Goal: Transaction & Acquisition: Purchase product/service

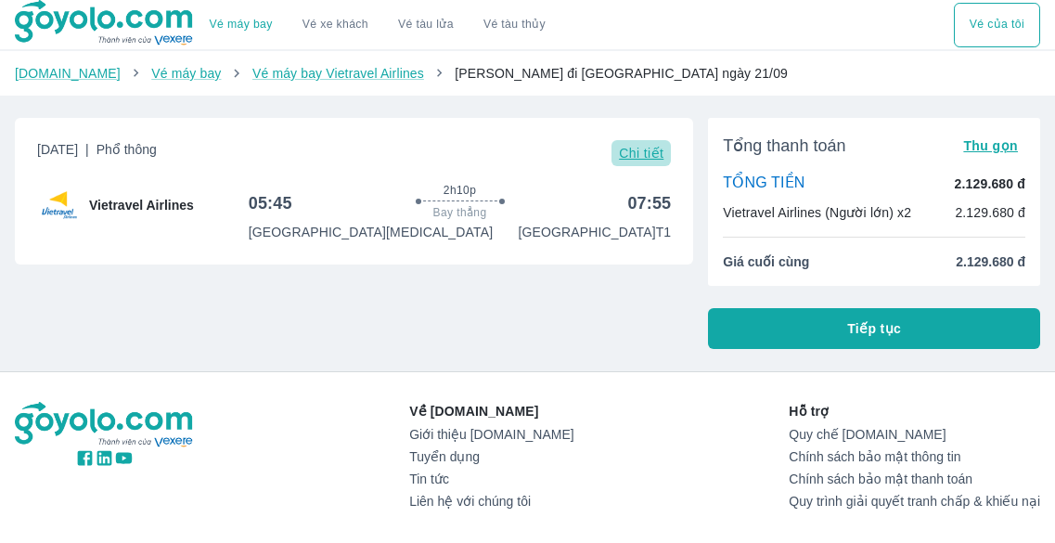
click at [636, 144] on button "Chi tiết" at bounding box center [640, 153] width 59 height 26
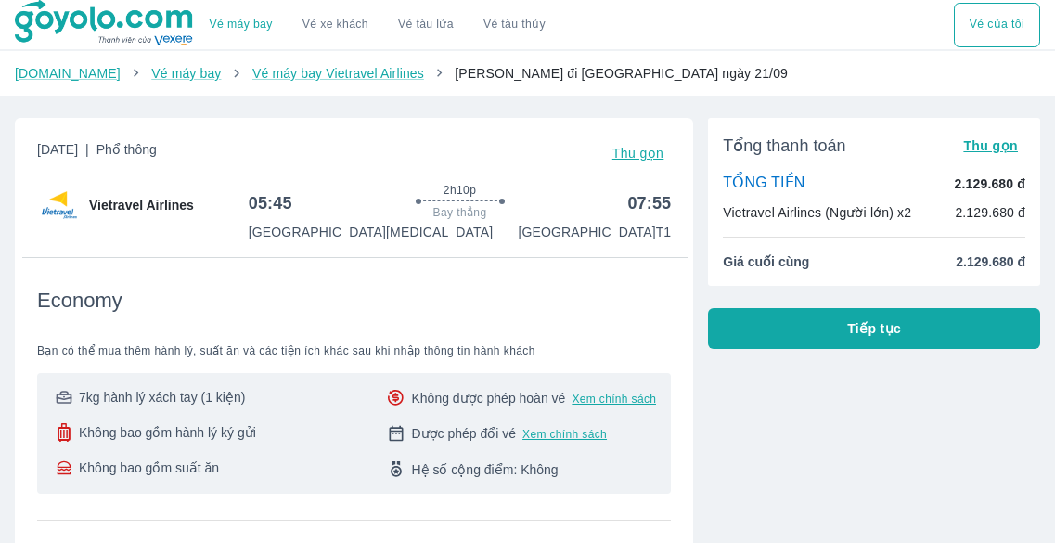
click at [546, 432] on span "Xem chính sách" at bounding box center [564, 434] width 84 height 15
click at [860, 318] on button "Tiếp tục" at bounding box center [874, 328] width 332 height 41
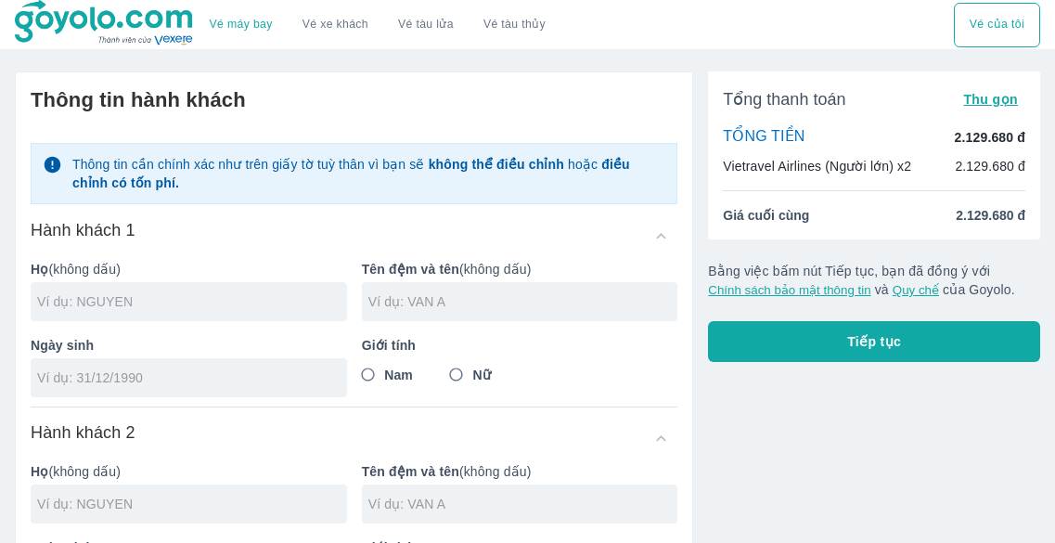
click at [260, 299] on input "text" at bounding box center [192, 301] width 310 height 19
type input "HA"
click at [430, 298] on input "text" at bounding box center [523, 301] width 310 height 19
type input "[PERSON_NAME]"
click at [161, 379] on input "tel" at bounding box center [182, 377] width 291 height 19
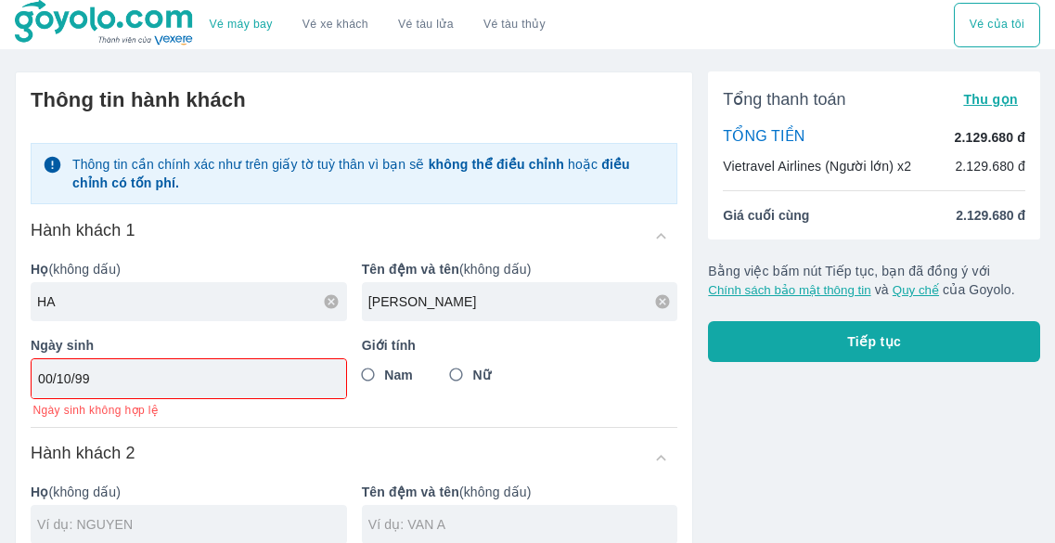
click at [122, 360] on div "00/10/99" at bounding box center [189, 378] width 315 height 39
drag, startPoint x: 129, startPoint y: 379, endPoint x: 0, endPoint y: 386, distance: 129.2
click at [0, 386] on div "Thông tin hành khách Thông tin cần chính xác như trên giấy tờ tuỳ thân vì bạn s…" at bounding box center [346, 484] width 693 height 855
click at [82, 379] on input "01/" at bounding box center [182, 378] width 289 height 19
click at [82, 379] on input "01/09/" at bounding box center [182, 378] width 289 height 19
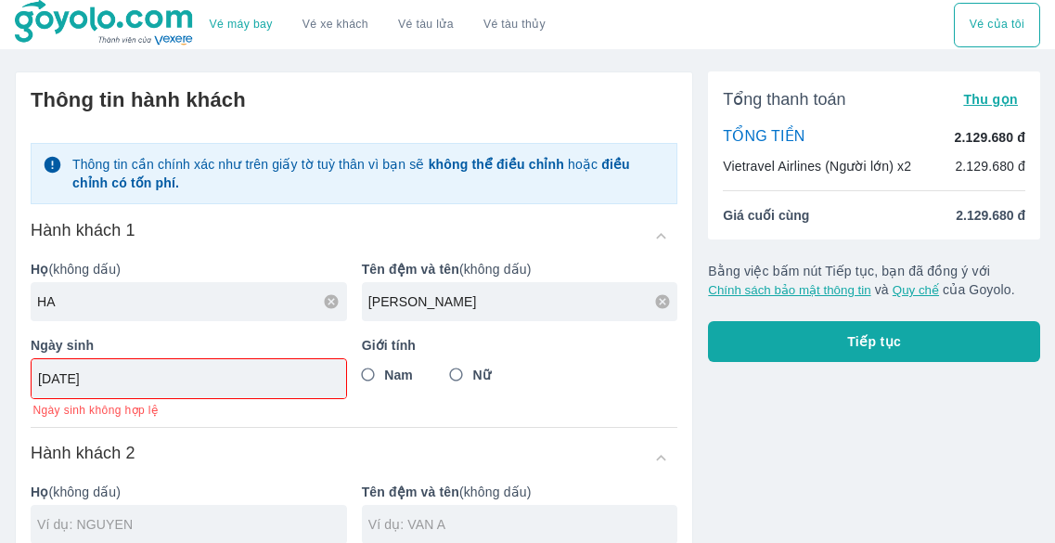
type input "[DATE]"
click at [446, 358] on div "Giới tính Nam Nữ" at bounding box center [512, 369] width 331 height 96
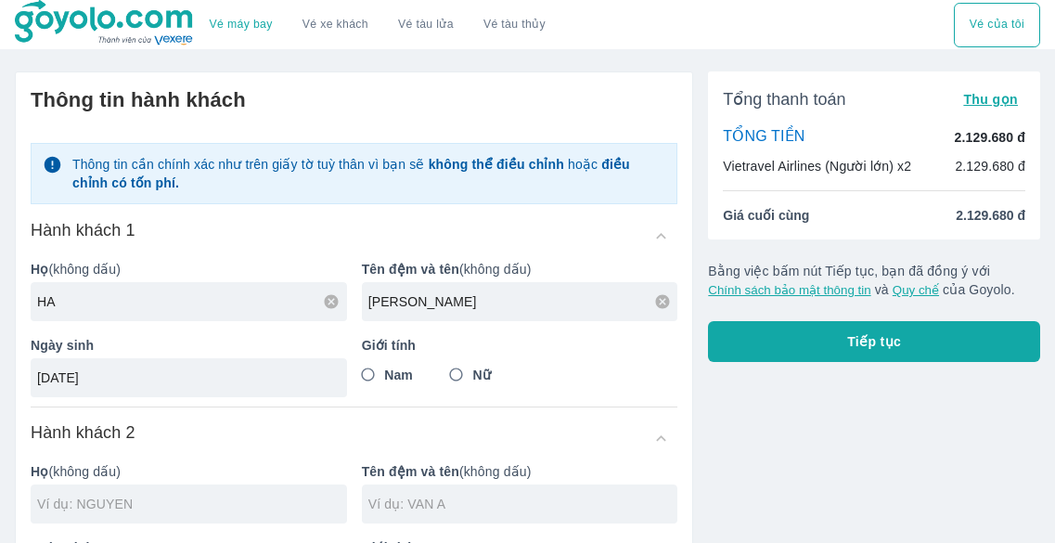
click at [465, 375] on input "Nữ" at bounding box center [456, 374] width 33 height 33
radio input "true"
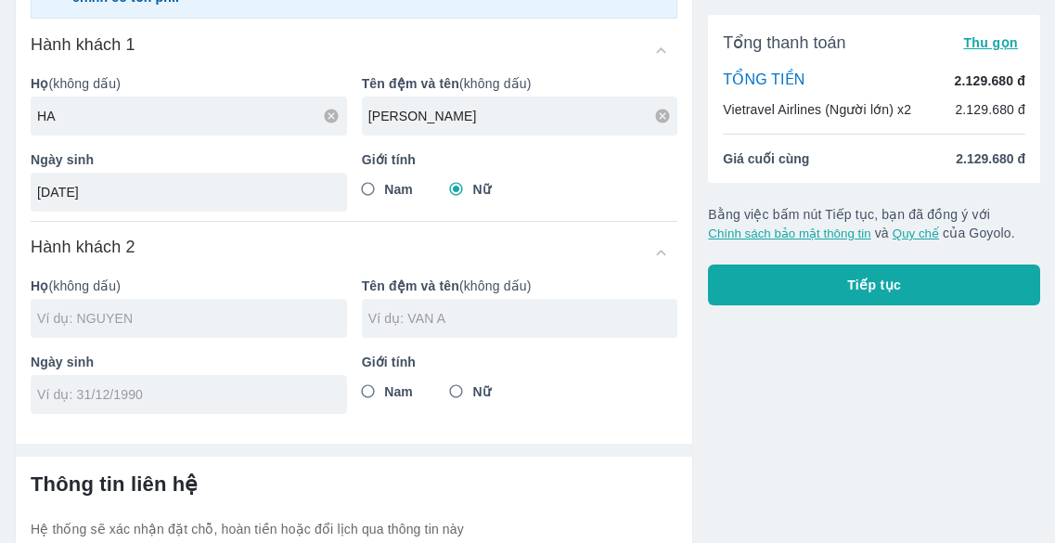
click at [161, 327] on input "text" at bounding box center [192, 318] width 310 height 19
type input "HA [PERSON_NAME]"
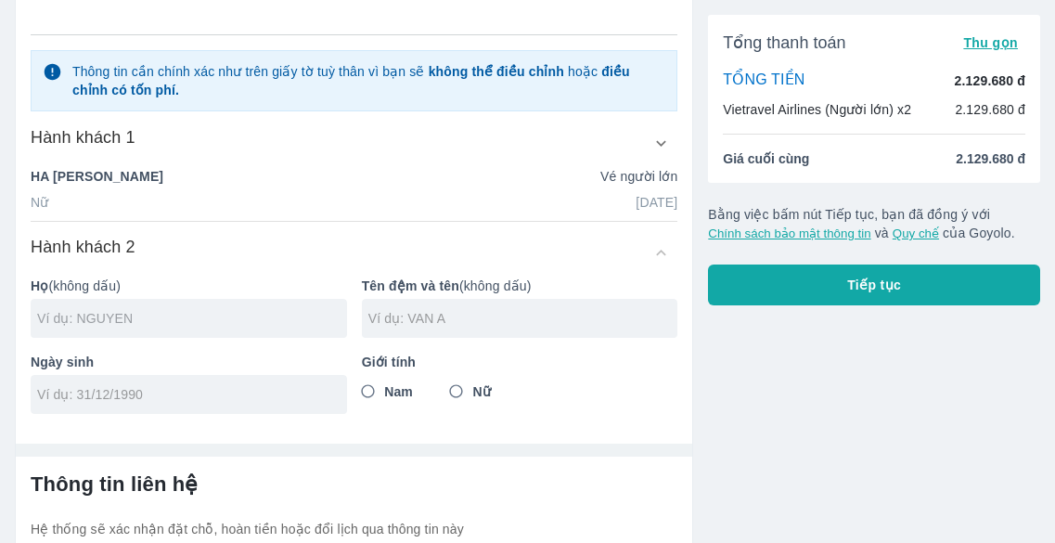
scroll to position [278, 0]
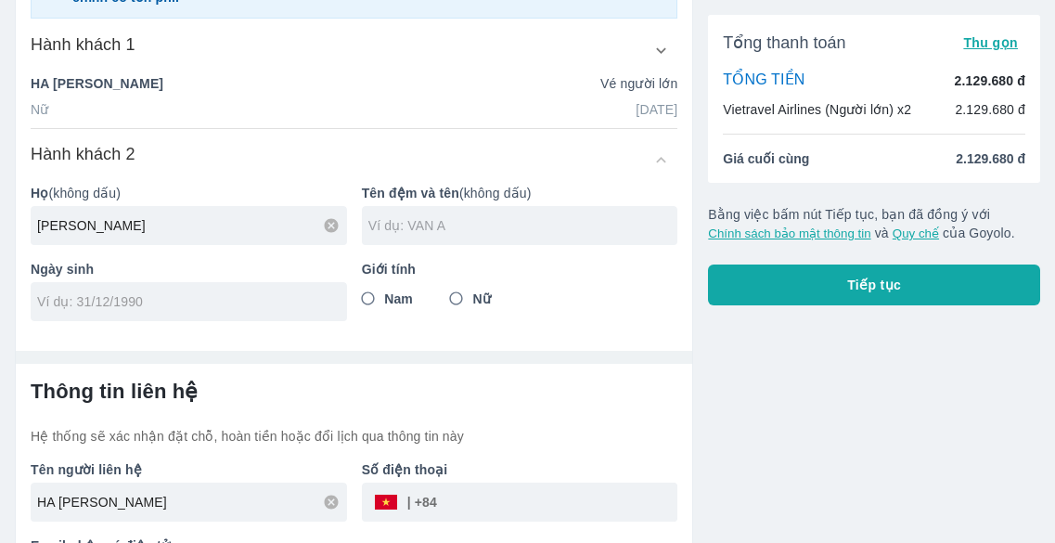
type input "[PERSON_NAME]"
click at [391, 225] on input "text" at bounding box center [523, 225] width 310 height 19
type input "[PERSON_NAME]"
click at [207, 311] on input "tel" at bounding box center [182, 301] width 291 height 19
drag, startPoint x: 207, startPoint y: 311, endPoint x: 72, endPoint y: 306, distance: 134.6
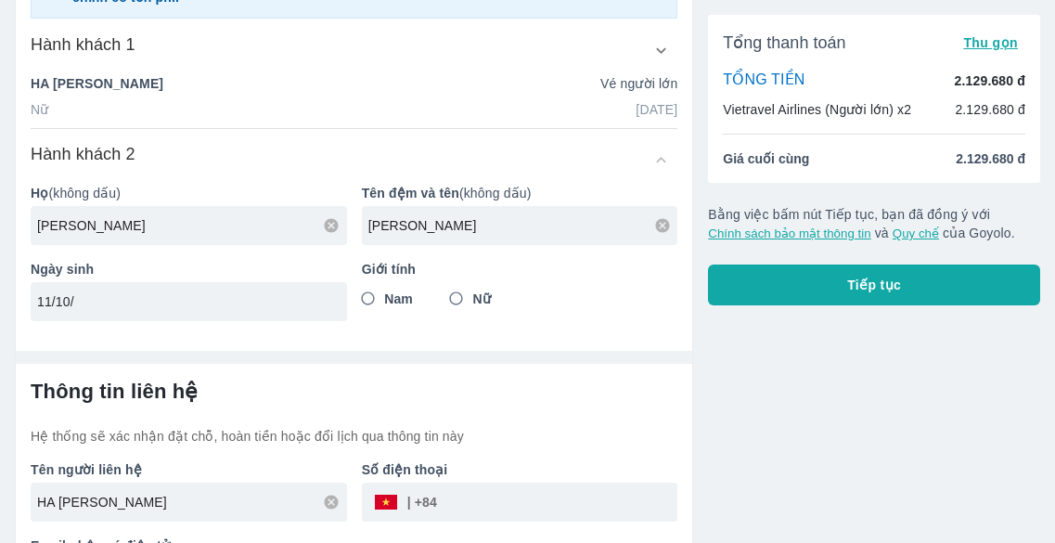
click at [72, 306] on input "11/10/" at bounding box center [182, 301] width 291 height 19
click at [105, 298] on input "11/10/" at bounding box center [182, 301] width 291 height 19
type input "[DATE]"
click at [435, 315] on div "Giới tính Nam Nữ" at bounding box center [512, 283] width 331 height 76
click at [449, 303] on input "Nữ" at bounding box center [456, 298] width 33 height 33
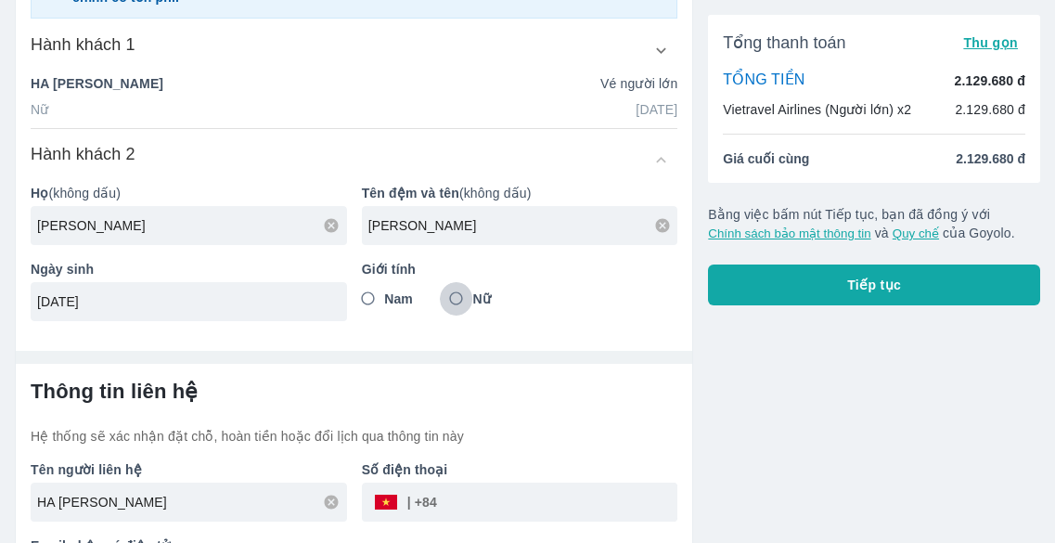
radio input "true"
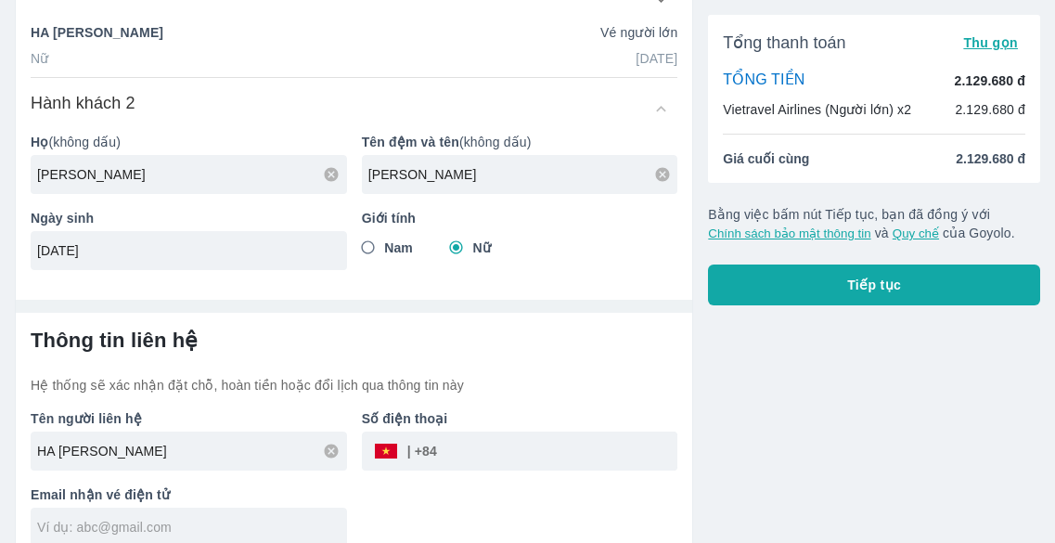
scroll to position [349, 0]
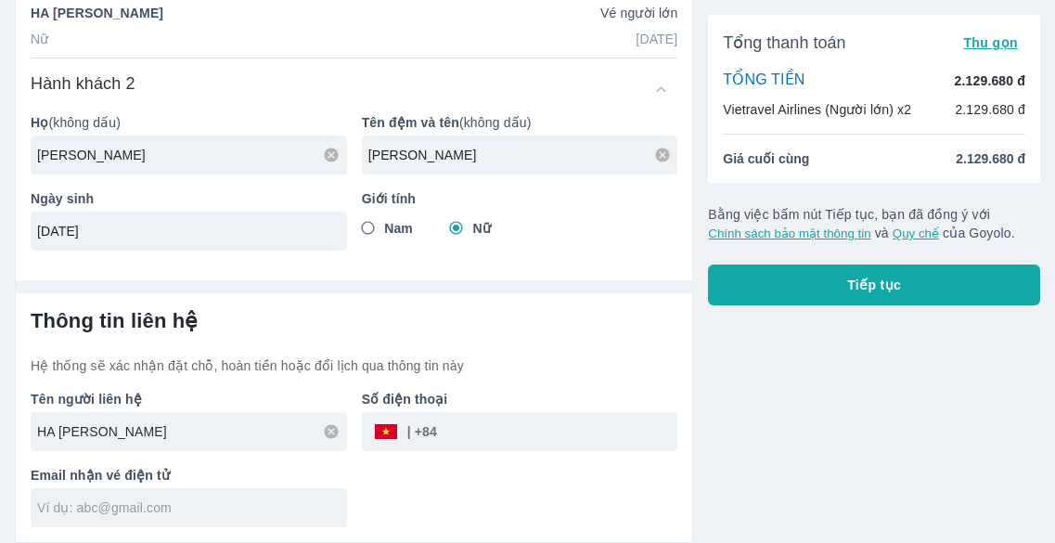
click at [190, 430] on input "HA [PERSON_NAME]" at bounding box center [192, 431] width 310 height 19
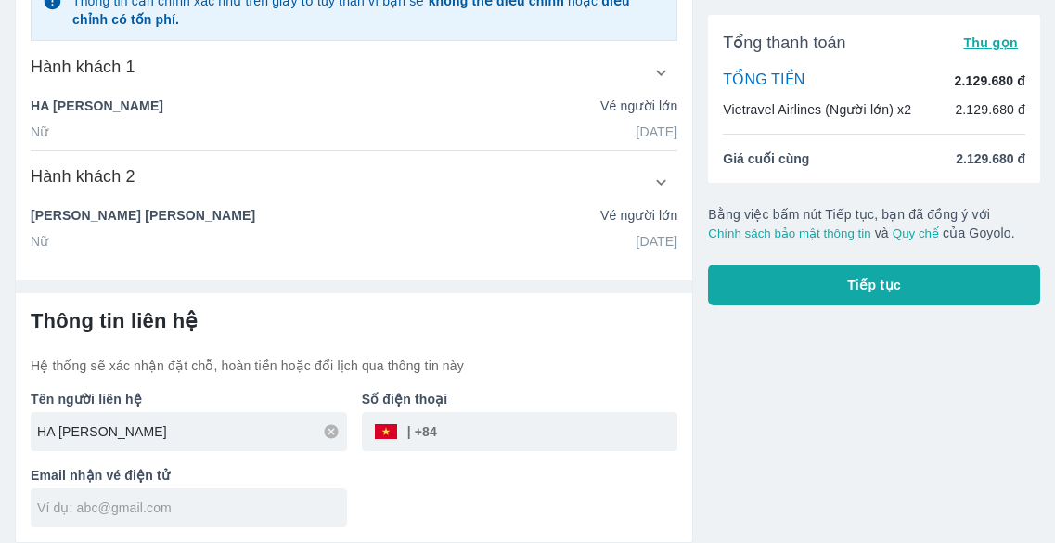
scroll to position [256, 0]
click at [182, 429] on input "HA [PERSON_NAME]" at bounding box center [192, 431] width 310 height 19
click at [128, 429] on input "HA [PERSON_NAME]" at bounding box center [192, 431] width 310 height 19
click at [49, 445] on div "HA [PERSON_NAME]" at bounding box center [189, 431] width 316 height 39
click at [138, 421] on div "HA [PERSON_NAME]" at bounding box center [189, 431] width 316 height 39
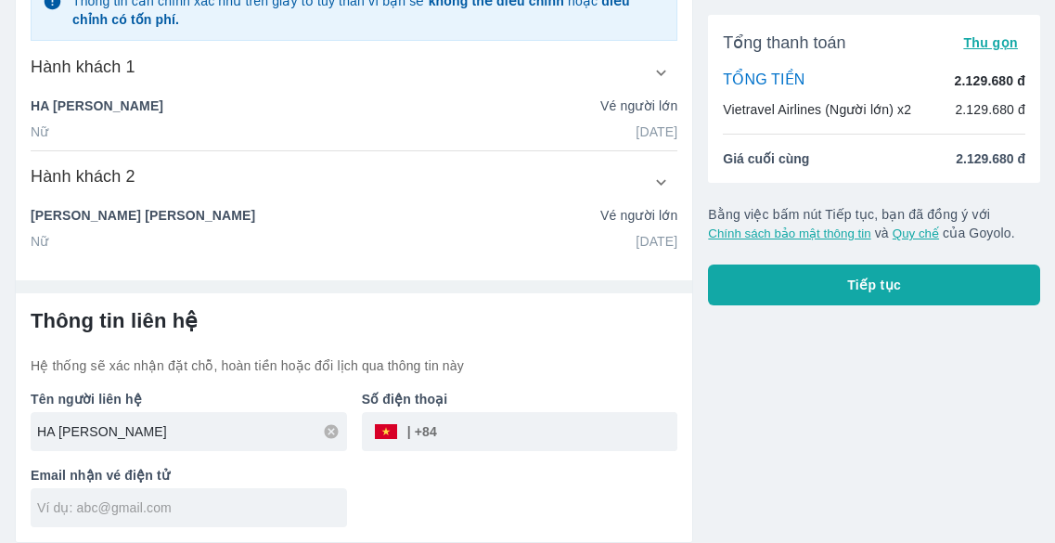
click at [326, 430] on icon at bounding box center [332, 431] width 14 height 14
type input "P"
type input "HA [PERSON_NAME]"
click at [503, 435] on input "tel" at bounding box center [557, 431] width 240 height 45
type input "939338299"
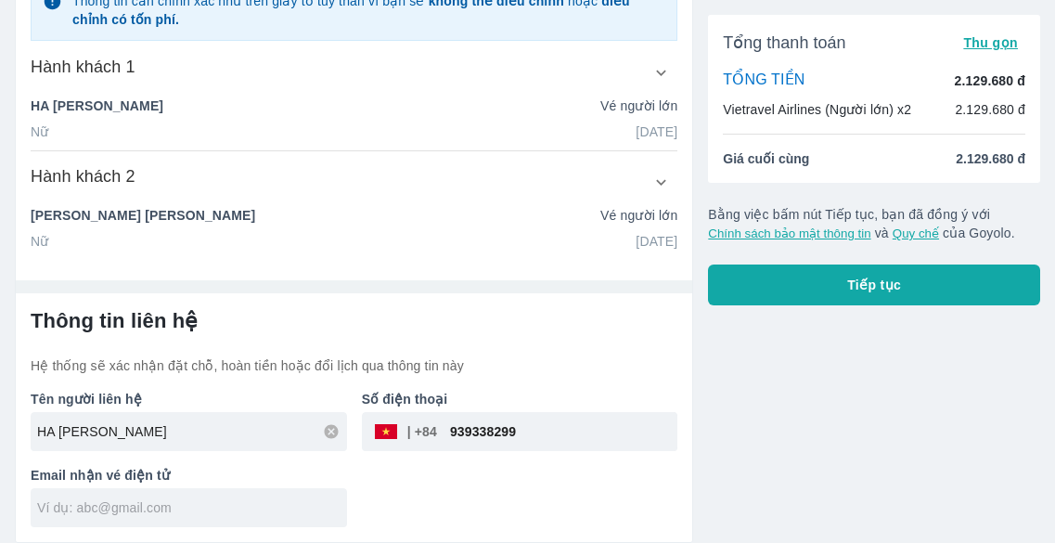
click at [271, 499] on input "text" at bounding box center [192, 507] width 310 height 19
type input "[EMAIL_ADDRESS][DOMAIN_NAME]"
click at [475, 487] on div "Tên người liên hệ HA PHUONG THAO Số điện thoại ​ 939338299 Email nhận vé điện t…" at bounding box center [346, 451] width 661 height 152
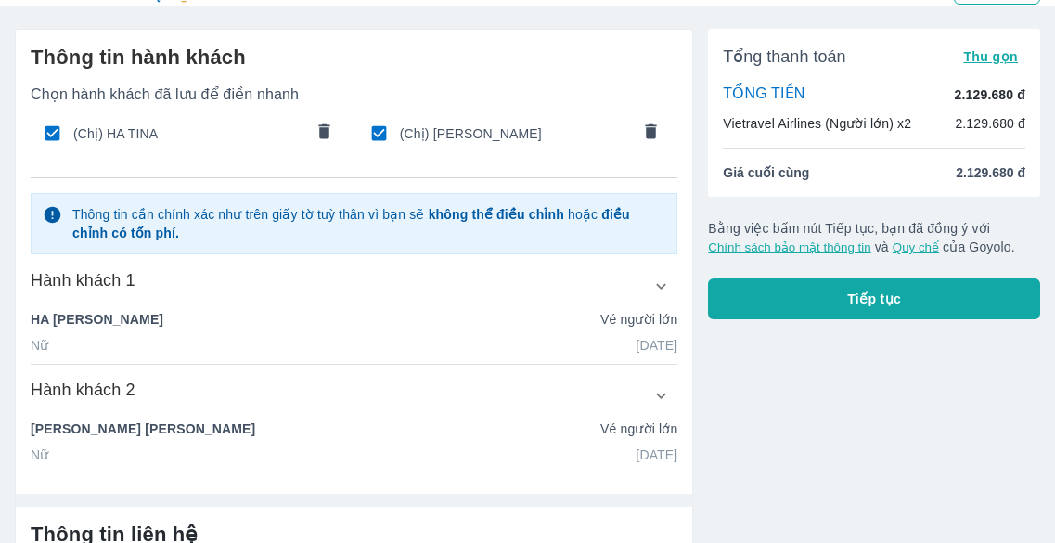
scroll to position [0, 0]
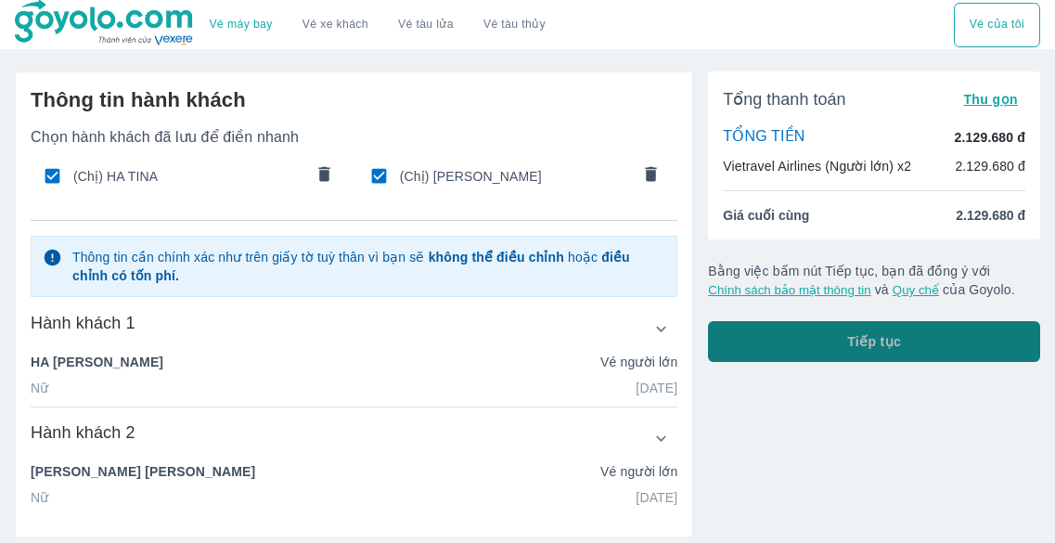
click at [828, 347] on button "Tiếp tục" at bounding box center [874, 341] width 332 height 41
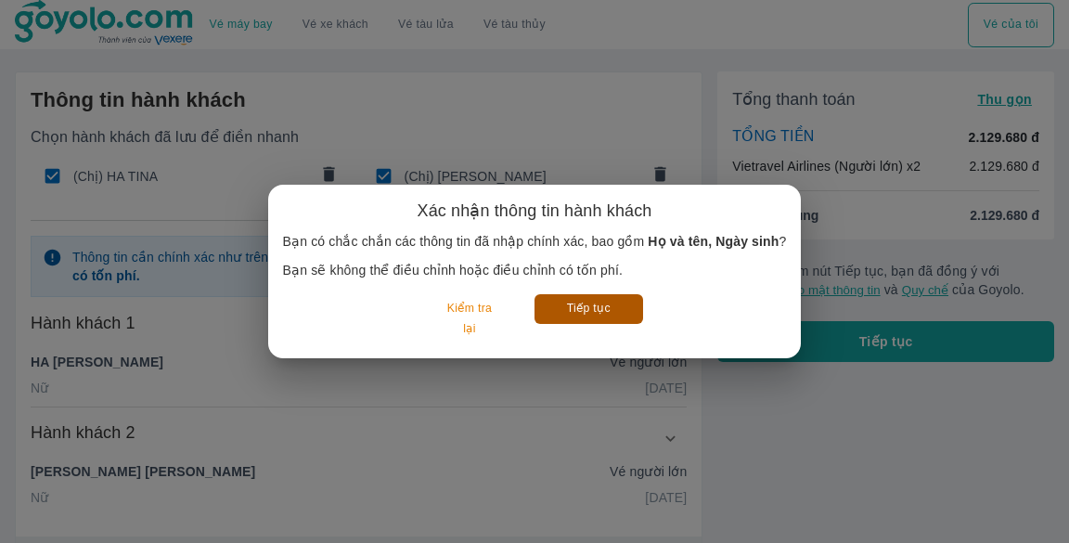
click at [632, 317] on button "Tiếp tục" at bounding box center [588, 308] width 109 height 29
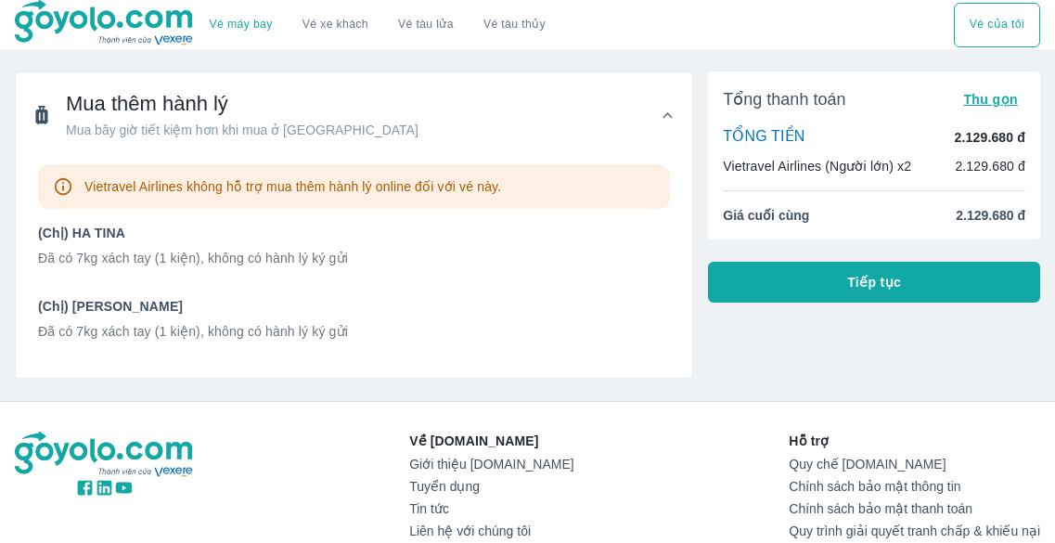
click at [415, 188] on p "Vietravel Airlines không hỗ trợ mua thêm hành lý online đối với vé này." at bounding box center [292, 186] width 417 height 19
click at [663, 106] on icon at bounding box center [667, 115] width 19 height 19
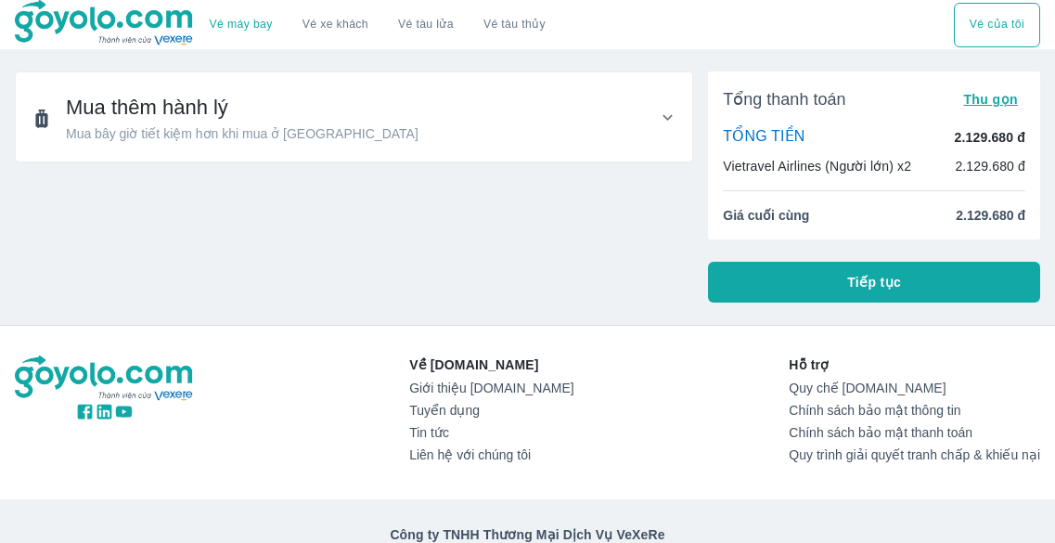
click at [663, 106] on div "Mua thêm hành lý Mua bây giờ tiết kiệm hơn khi mua ở [GEOGRAPHIC_DATA]" at bounding box center [354, 116] width 676 height 89
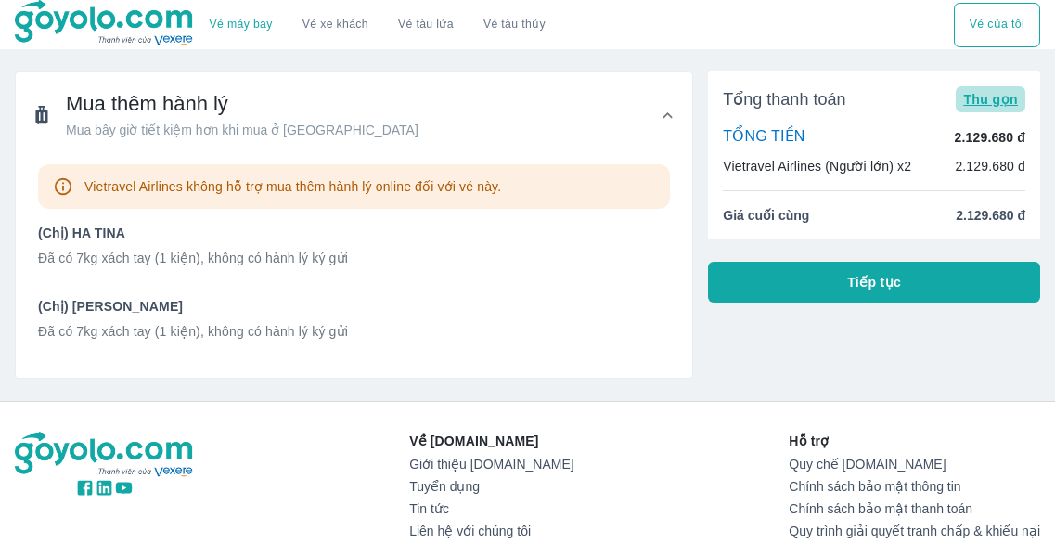
click at [983, 100] on span "Thu gọn" at bounding box center [990, 99] width 55 height 15
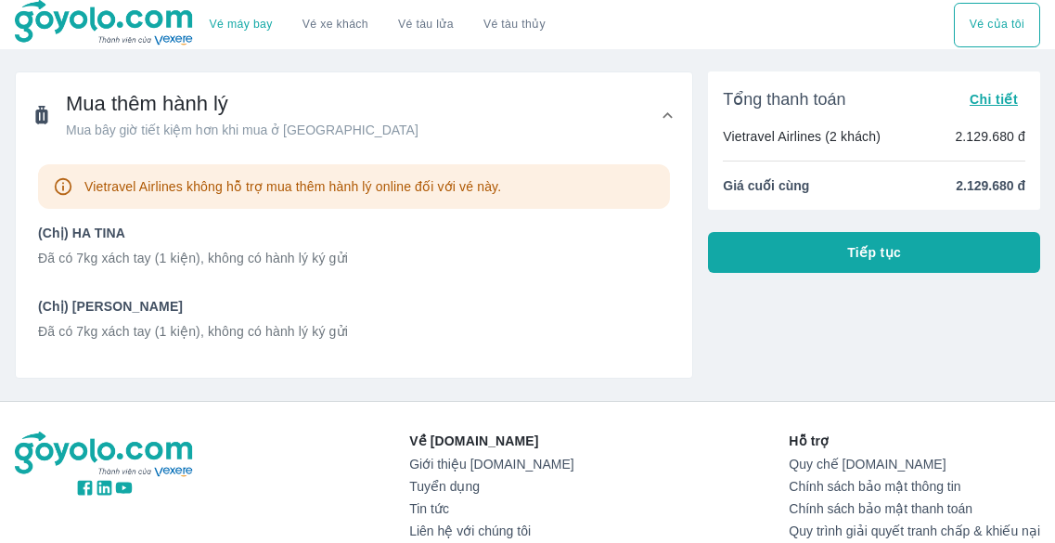
click at [983, 100] on span "Chi tiết" at bounding box center [993, 99] width 48 height 15
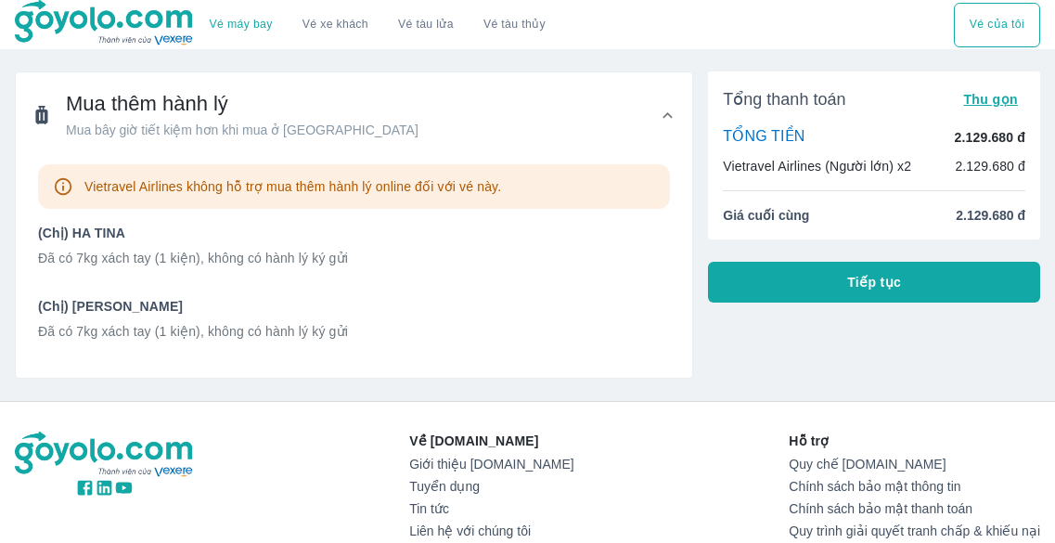
click at [903, 282] on button "Tiếp tục" at bounding box center [874, 282] width 332 height 41
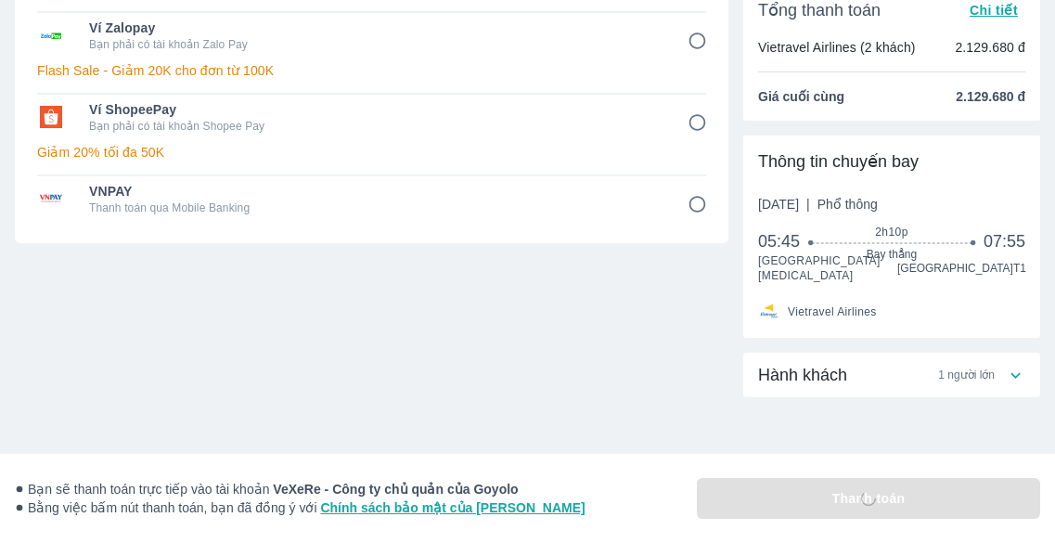
scroll to position [374, 0]
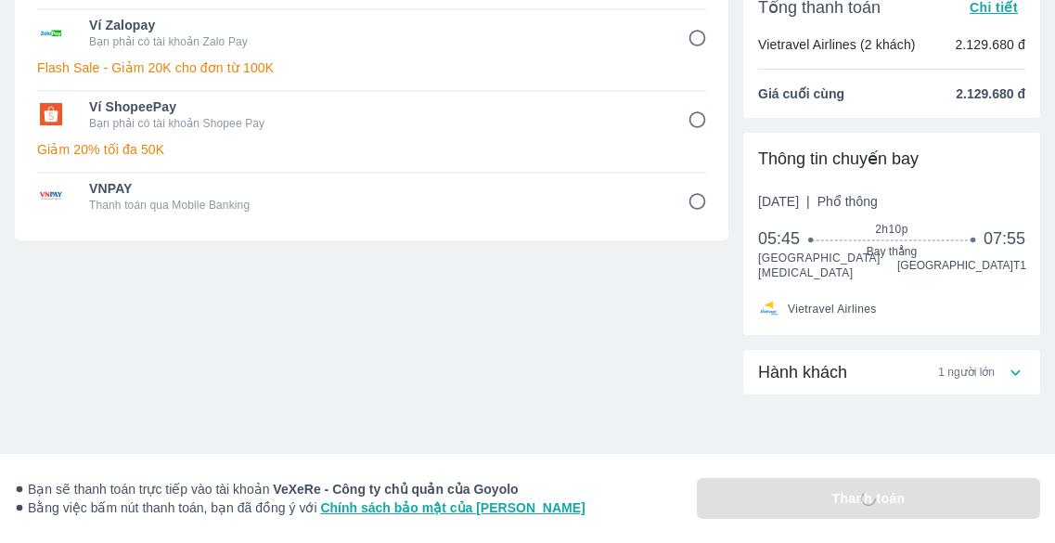
click at [1019, 381] on div "Hành khách 1 người lớn" at bounding box center [891, 372] width 297 height 45
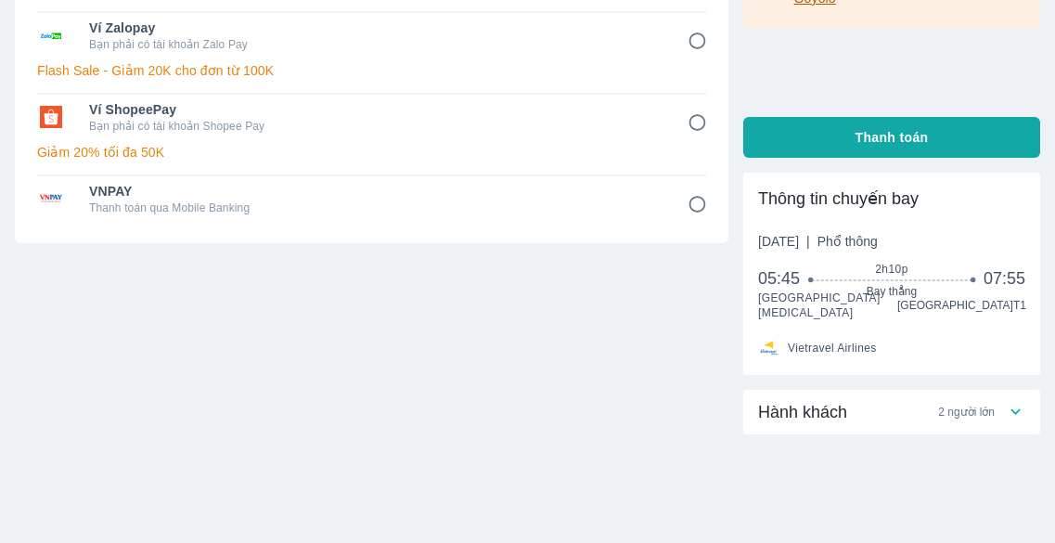
scroll to position [412, 0]
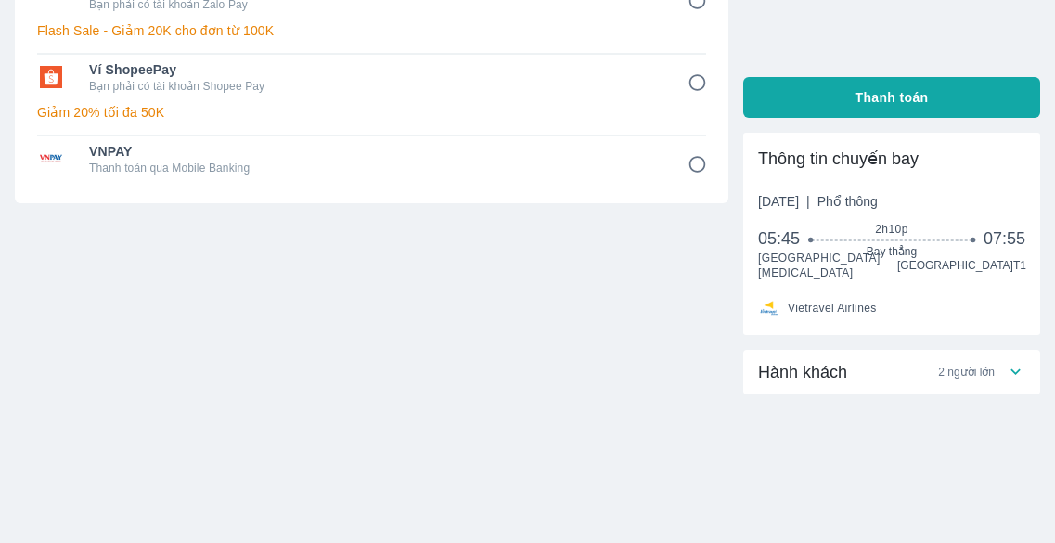
click at [1011, 372] on icon at bounding box center [1015, 371] width 19 height 19
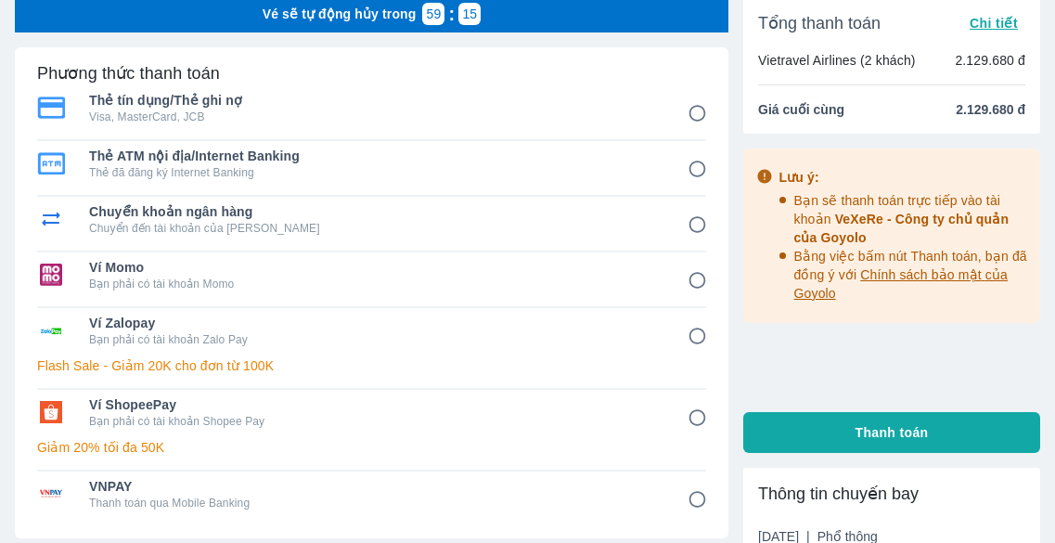
scroll to position [93, 0]
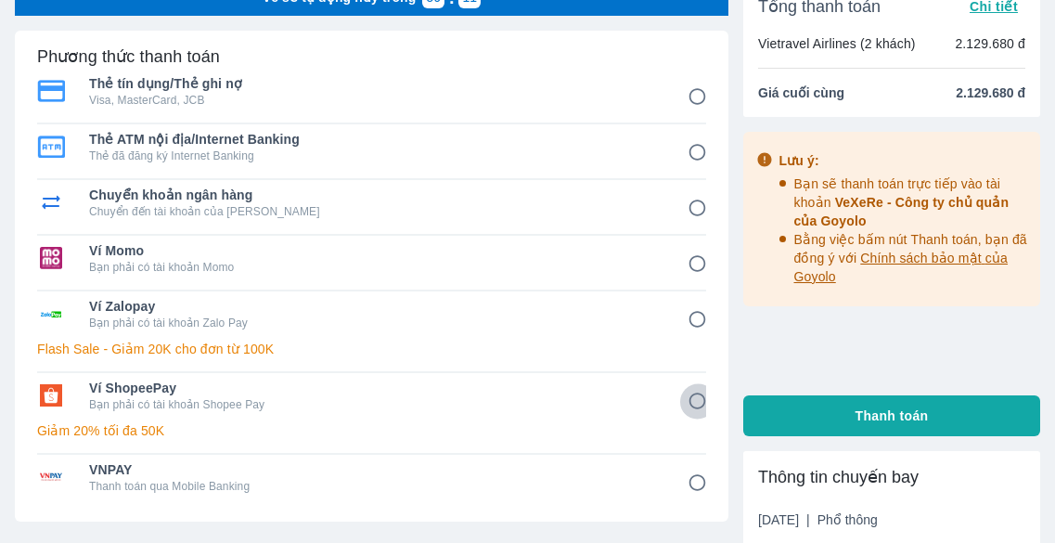
click at [696, 400] on input "6" at bounding box center [697, 401] width 36 height 36
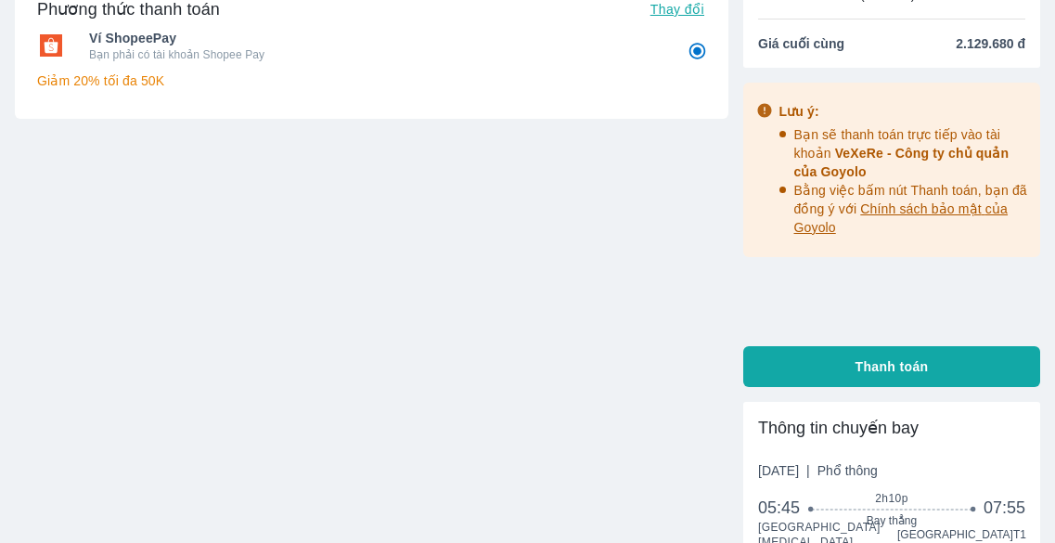
scroll to position [141, 0]
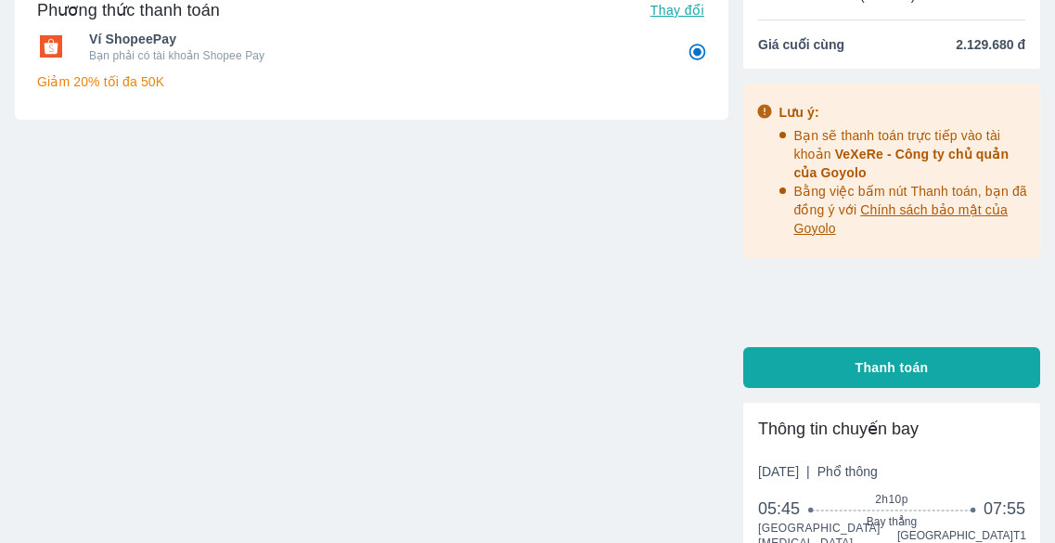
click at [880, 377] on button "Thanh toán" at bounding box center [891, 367] width 297 height 41
radio input "true"
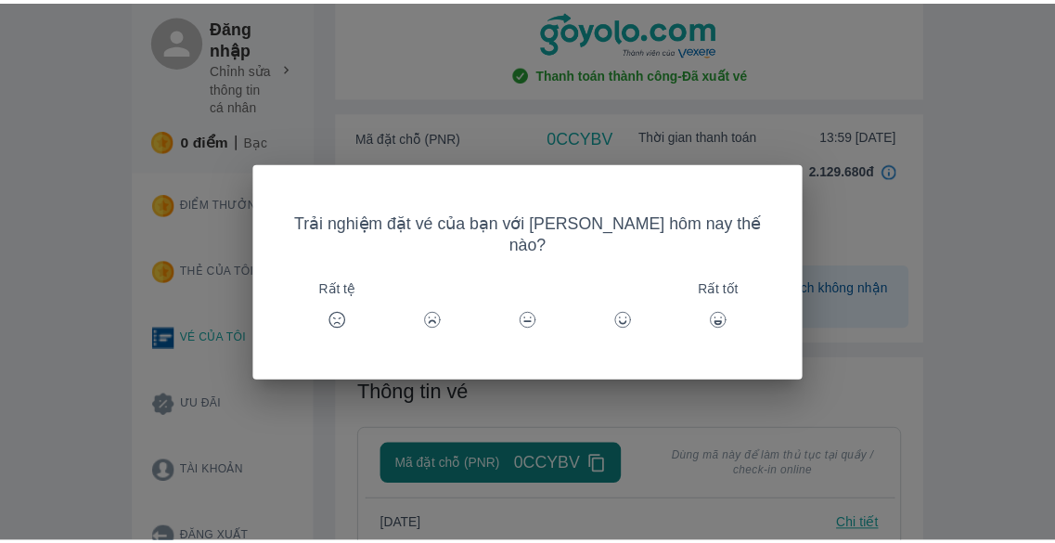
scroll to position [93, 0]
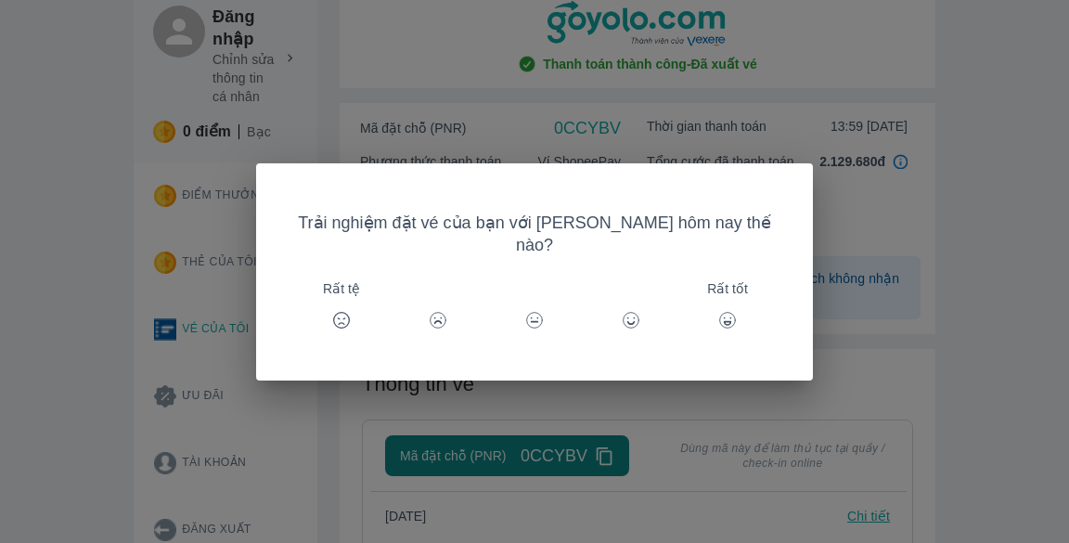
click at [807, 256] on div "Trải nghiệm đặt vé của bạn với [PERSON_NAME] hôm nay thế nào? Rất tệ Rất tốt" at bounding box center [534, 271] width 1069 height 543
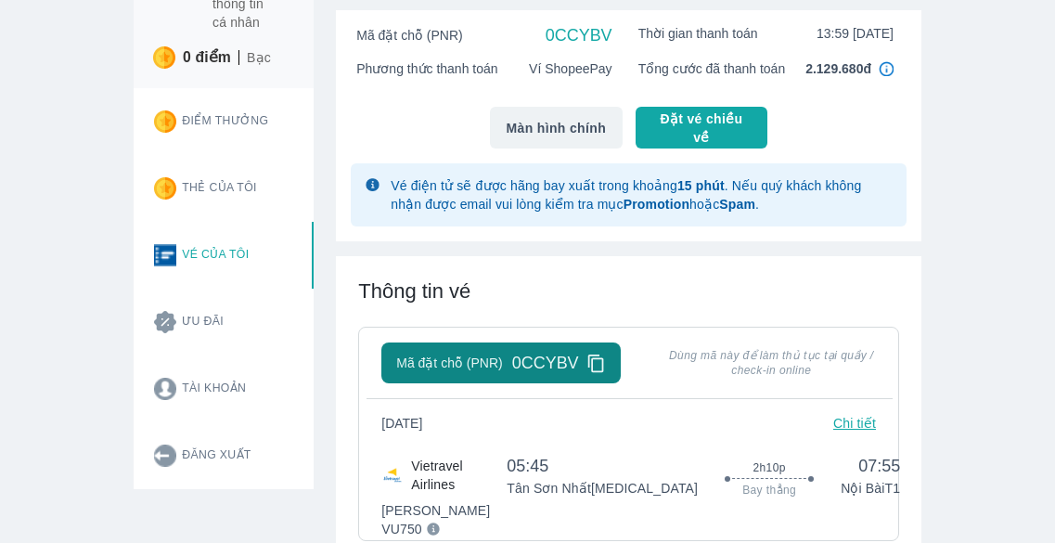
scroll to position [371, 0]
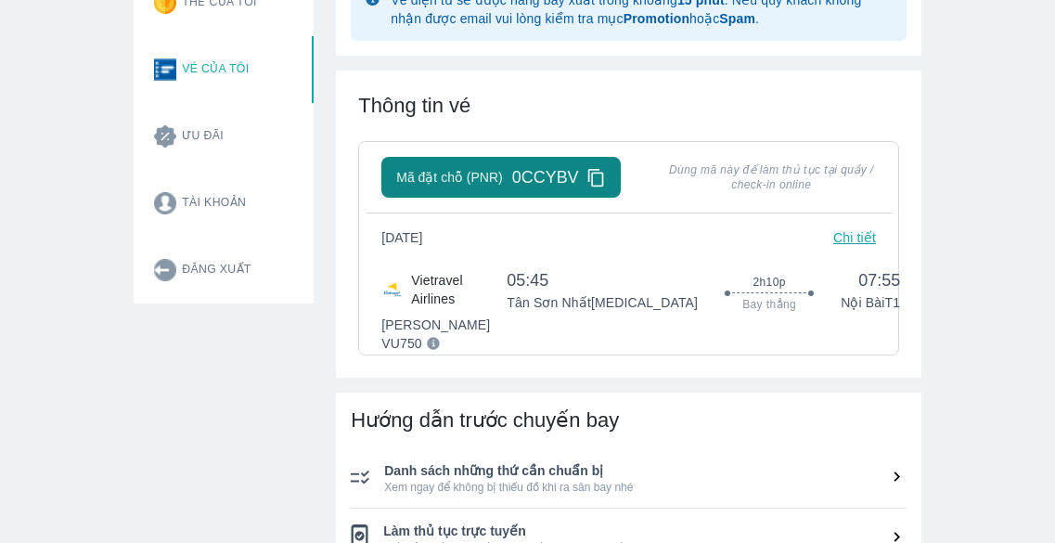
click at [595, 170] on icon at bounding box center [595, 178] width 16 height 18
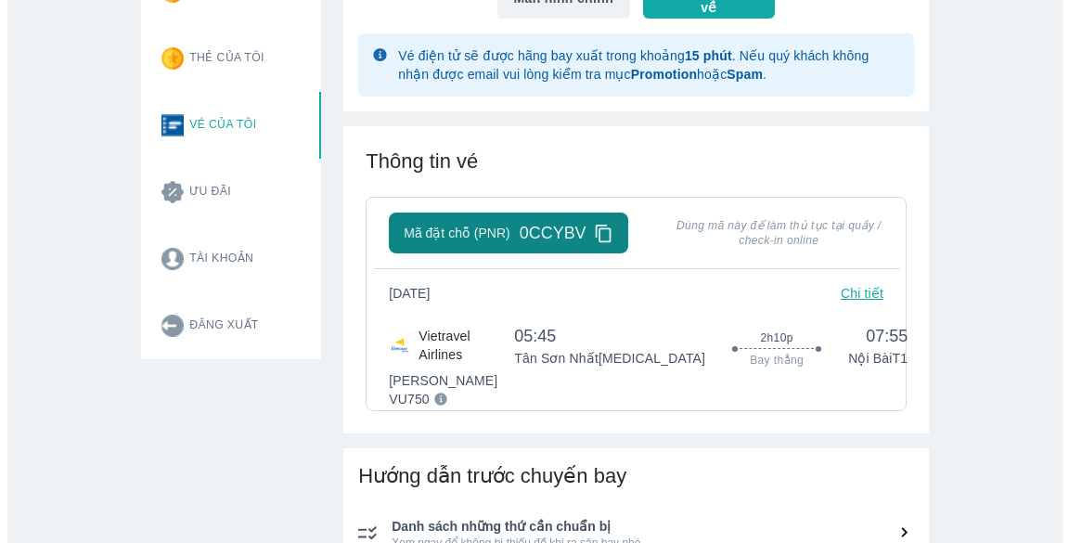
scroll to position [278, 0]
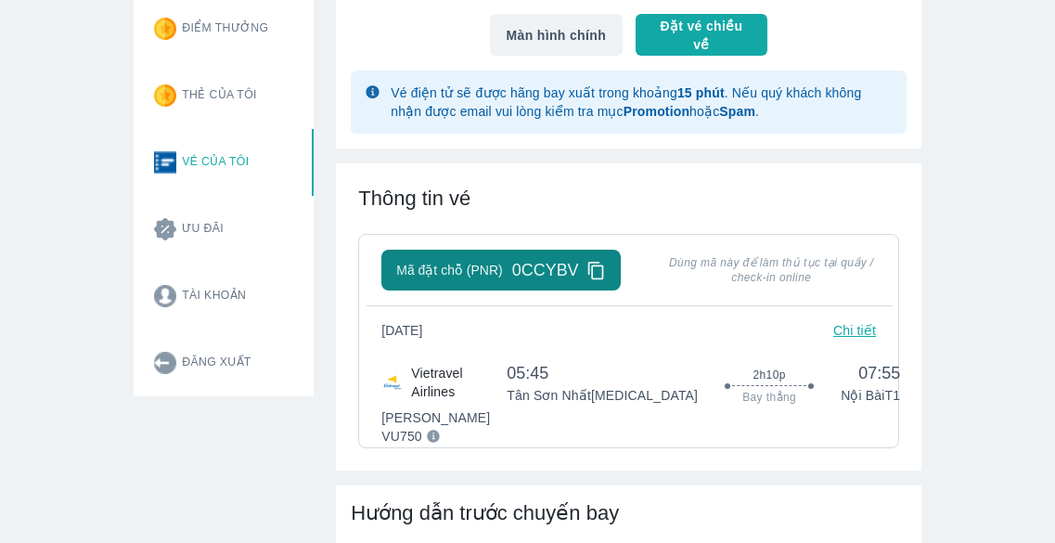
click at [862, 340] on p "Chi tiết" at bounding box center [854, 330] width 43 height 19
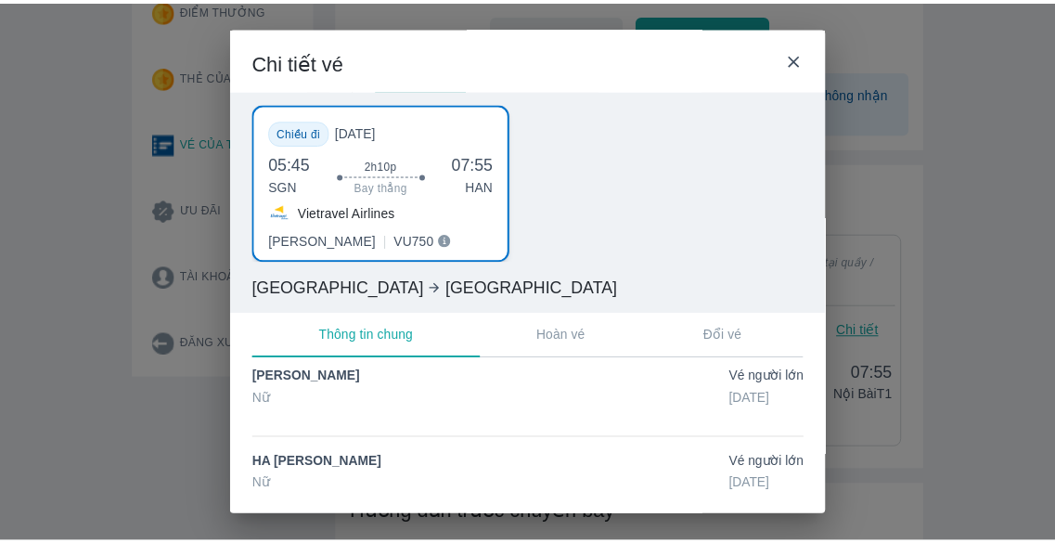
scroll to position [48, 0]
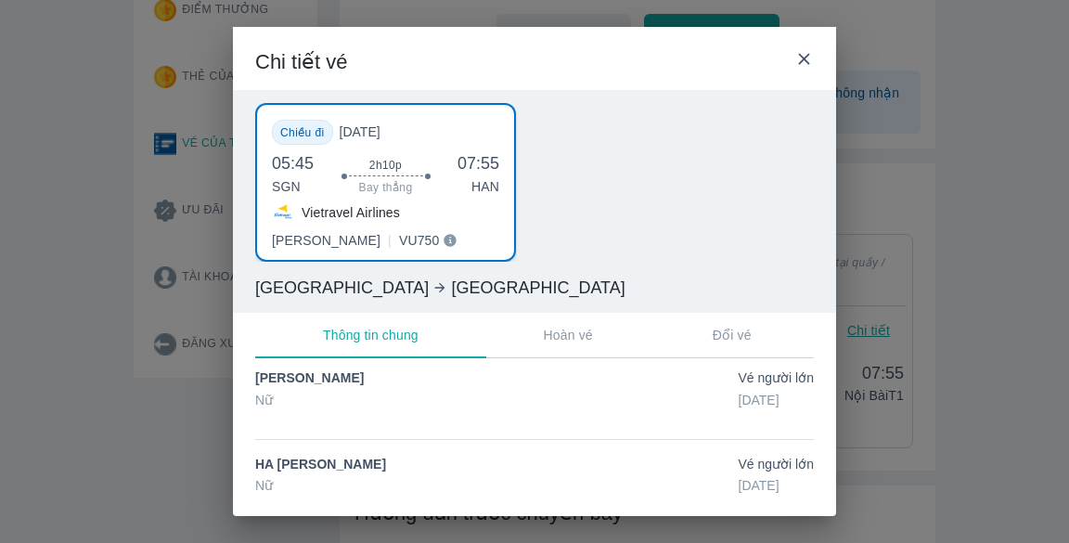
click at [803, 56] on icon at bounding box center [803, 58] width 19 height 19
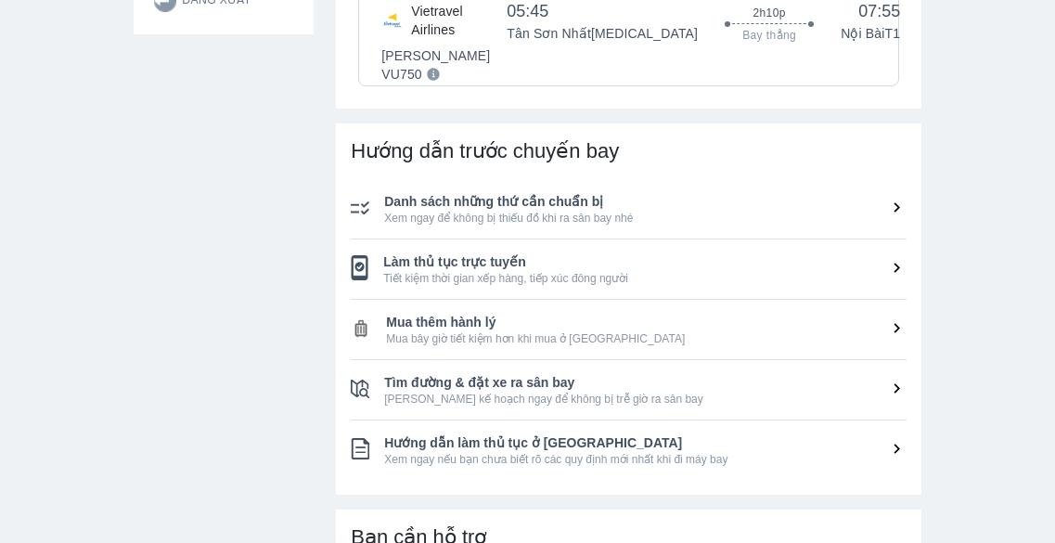
scroll to position [649, 0]
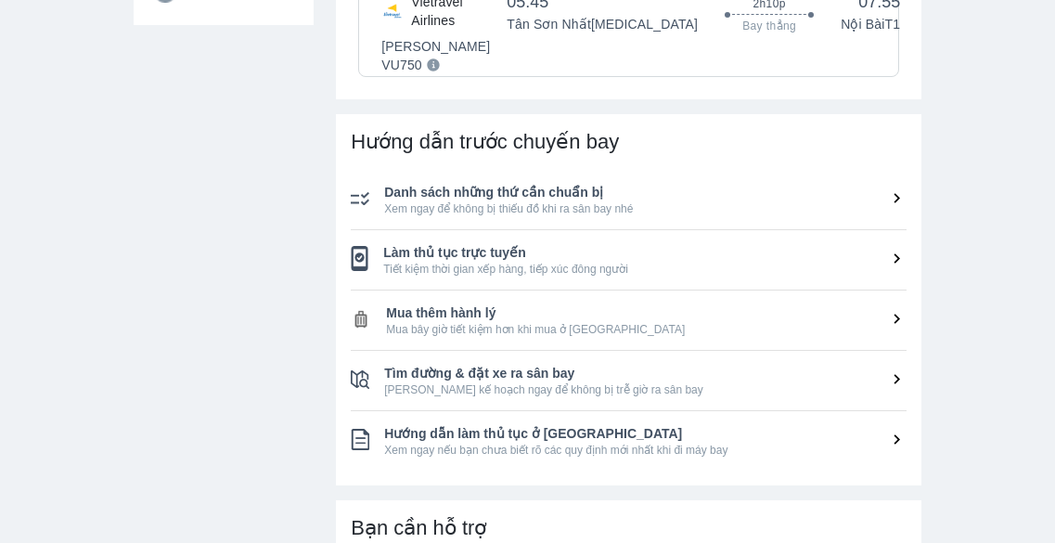
click at [645, 345] on li "Mua thêm hành lý Mua bây giờ tiết kiệm hơn khi mua ở [GEOGRAPHIC_DATA]" at bounding box center [629, 319] width 556 height 59
click at [890, 315] on icon at bounding box center [896, 318] width 19 height 19
click at [883, 319] on span "Mua thêm hành lý" at bounding box center [646, 312] width 520 height 19
click at [902, 317] on icon at bounding box center [896, 318] width 19 height 19
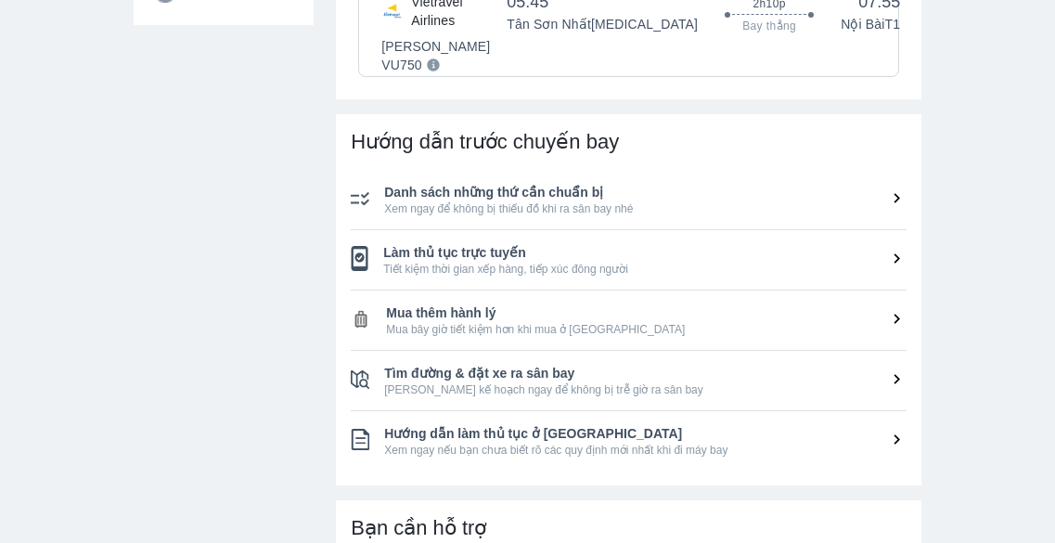
click at [901, 317] on icon at bounding box center [896, 318] width 19 height 19
click at [900, 240] on li "Làm thủ tục trực tuyến Tiết kiệm thời gian xếp hàng, tiếp xúc đông người" at bounding box center [629, 259] width 556 height 59
drag, startPoint x: 896, startPoint y: 266, endPoint x: 892, endPoint y: 250, distance: 16.4
click at [896, 267] on icon at bounding box center [896, 258] width 19 height 19
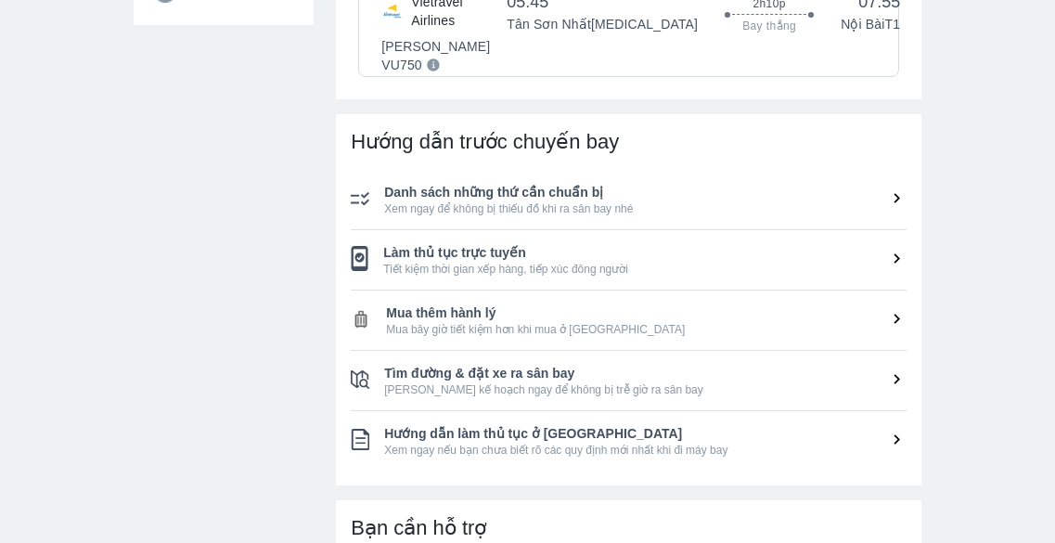
click at [888, 193] on icon at bounding box center [896, 197] width 19 height 19
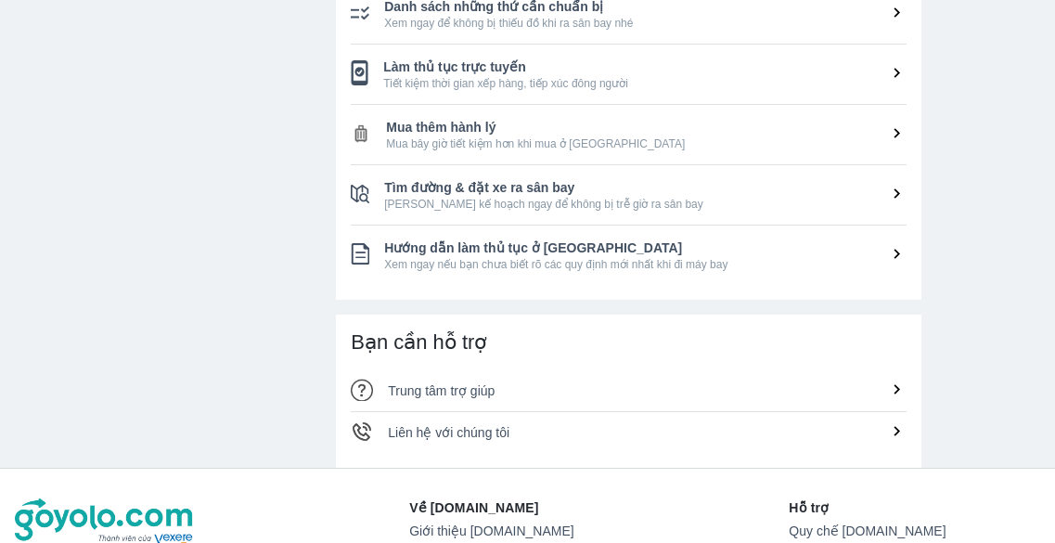
scroll to position [742, 0]
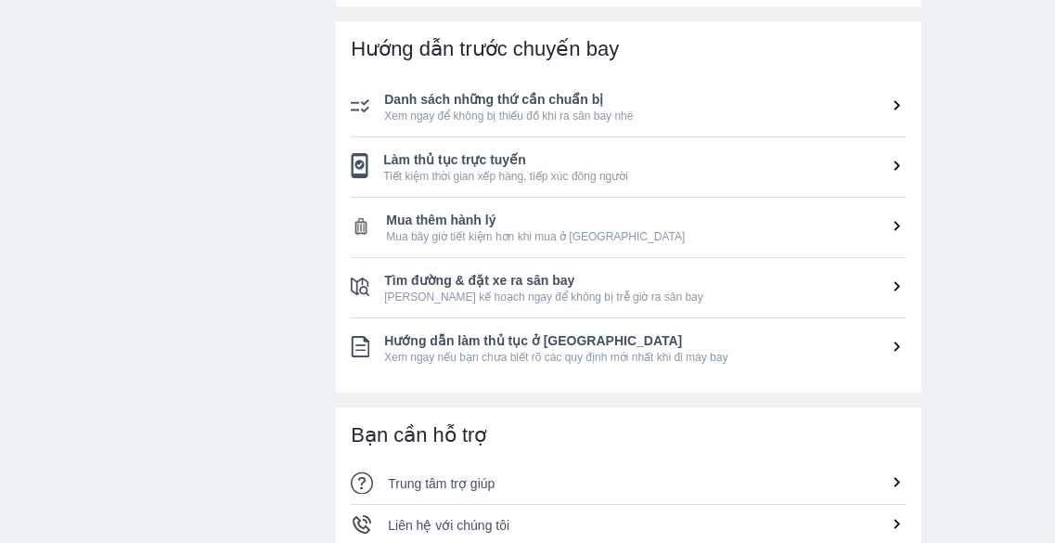
click at [471, 231] on span "Mua bây giờ tiết kiệm hơn khi mua ở [GEOGRAPHIC_DATA]" at bounding box center [646, 236] width 520 height 15
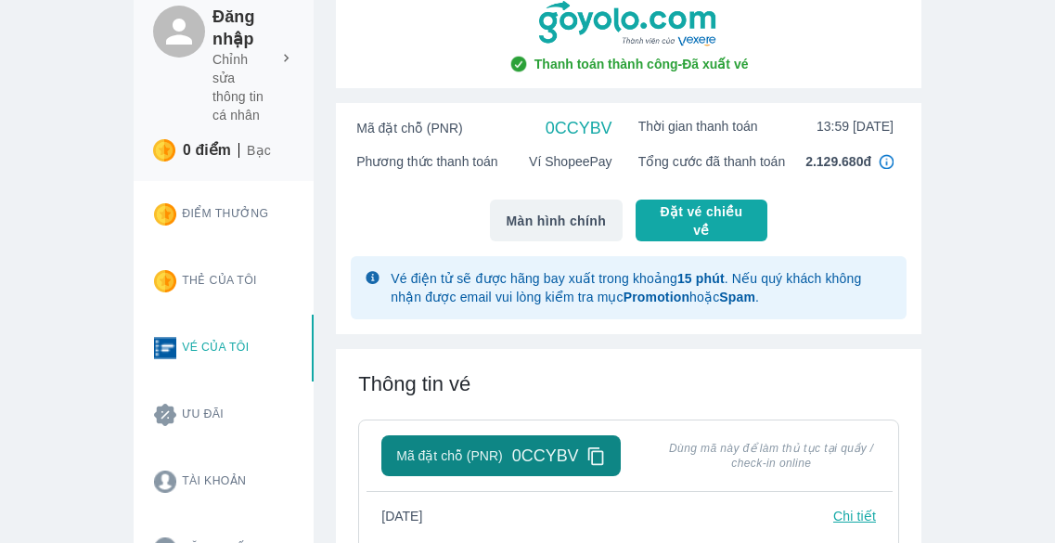
scroll to position [0, 0]
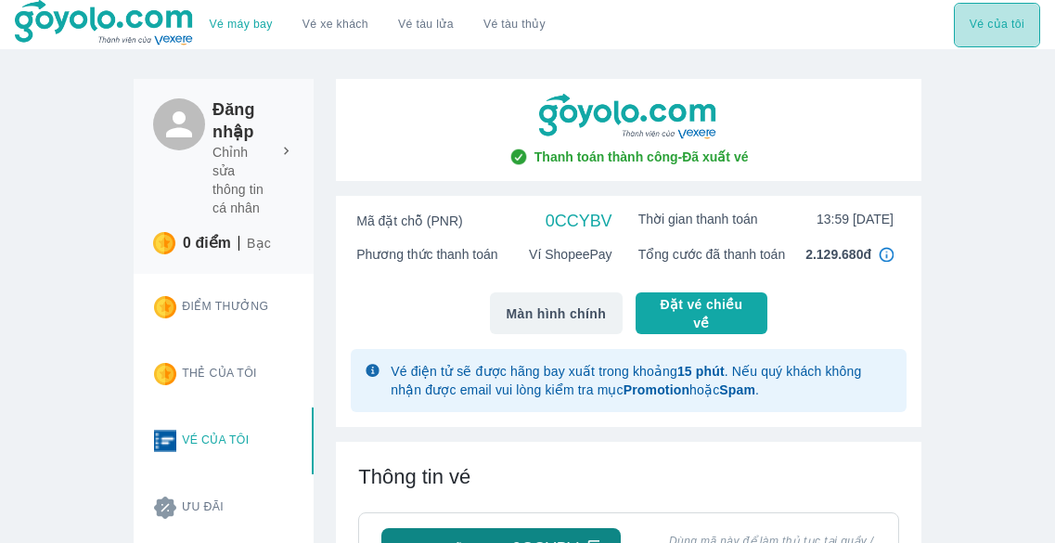
click at [1010, 34] on button "Vé của tôi" at bounding box center [997, 25] width 86 height 45
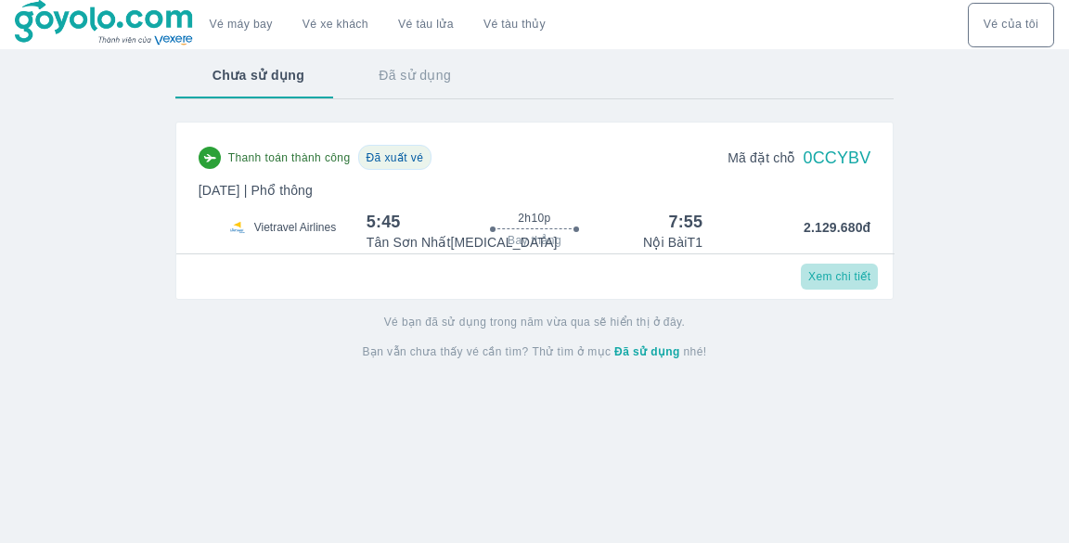
click at [849, 278] on span "Xem chi tiết" at bounding box center [839, 276] width 62 height 15
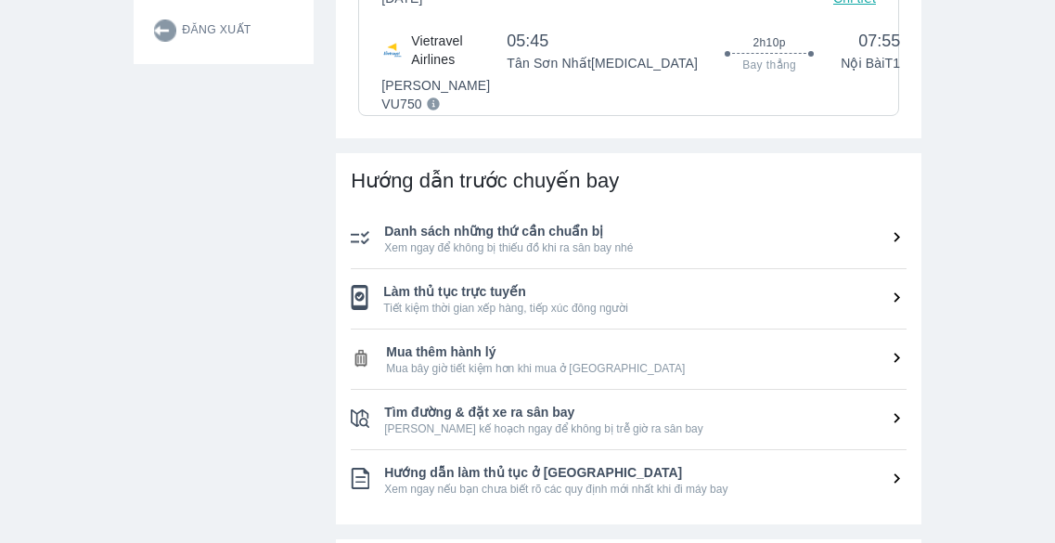
scroll to position [742, 0]
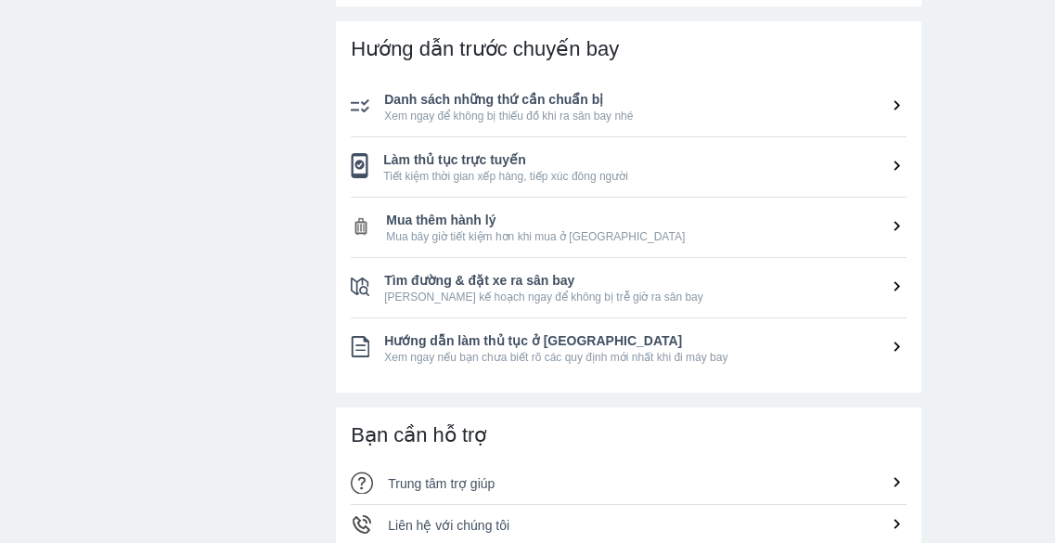
click at [557, 232] on span "Mua bây giờ tiết kiệm hơn khi mua ở [GEOGRAPHIC_DATA]" at bounding box center [646, 236] width 520 height 15
click at [907, 215] on div "Hướng dẫn trước chuyến bay Danh sách những thứ cần chuẩn bị Xem ngay để không b…" at bounding box center [628, 206] width 585 height 371
click at [898, 224] on icon at bounding box center [896, 225] width 19 height 19
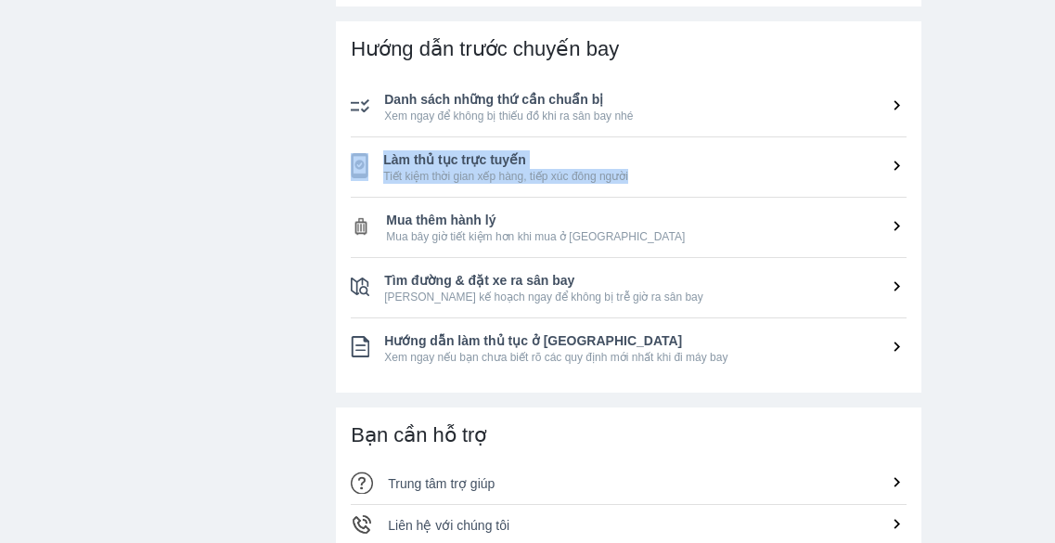
click at [891, 179] on li "Làm thủ tục trực tuyến Tiết kiệm thời gian xếp hàng, tiếp xúc đông người" at bounding box center [629, 166] width 556 height 59
click at [888, 100] on icon at bounding box center [896, 105] width 19 height 19
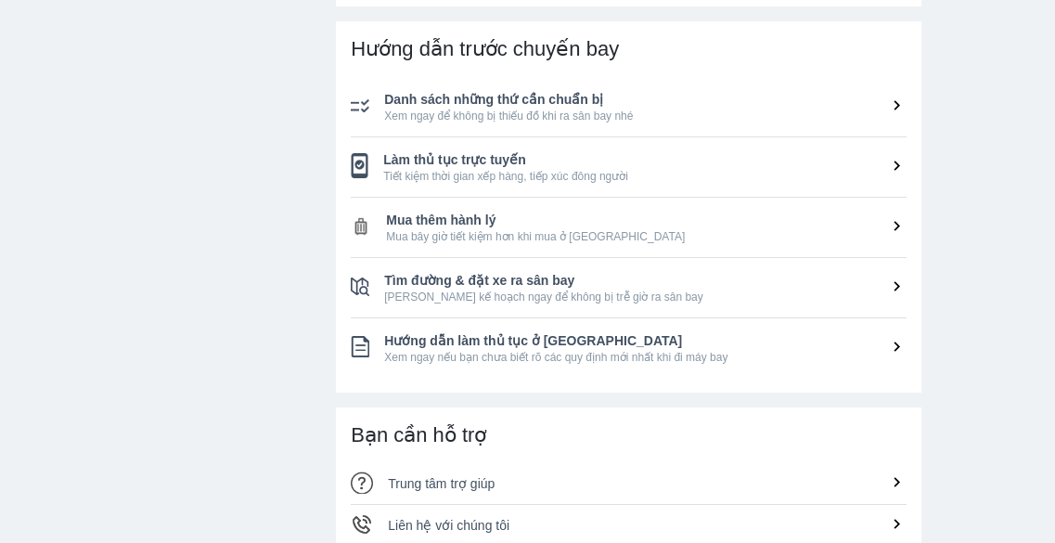
click at [886, 291] on span "Lên kế hoạch ngay để không bị trễ giờ ra sân bay" at bounding box center [645, 296] width 522 height 15
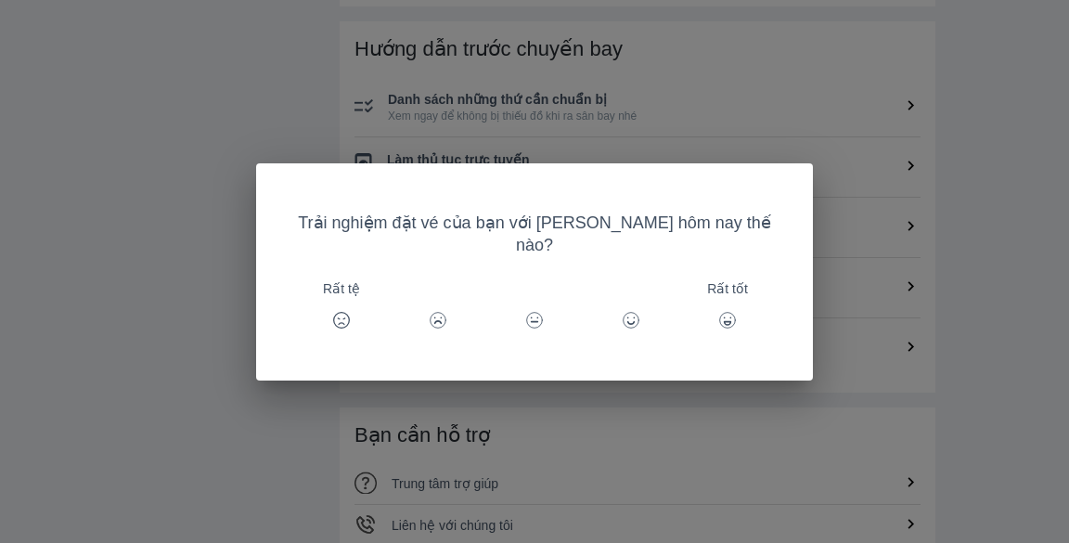
click at [908, 344] on div "Trải nghiệm đặt vé của bạn với Goyolo hôm nay thế nào? Rất tệ Rất tốt" at bounding box center [534, 271] width 1069 height 543
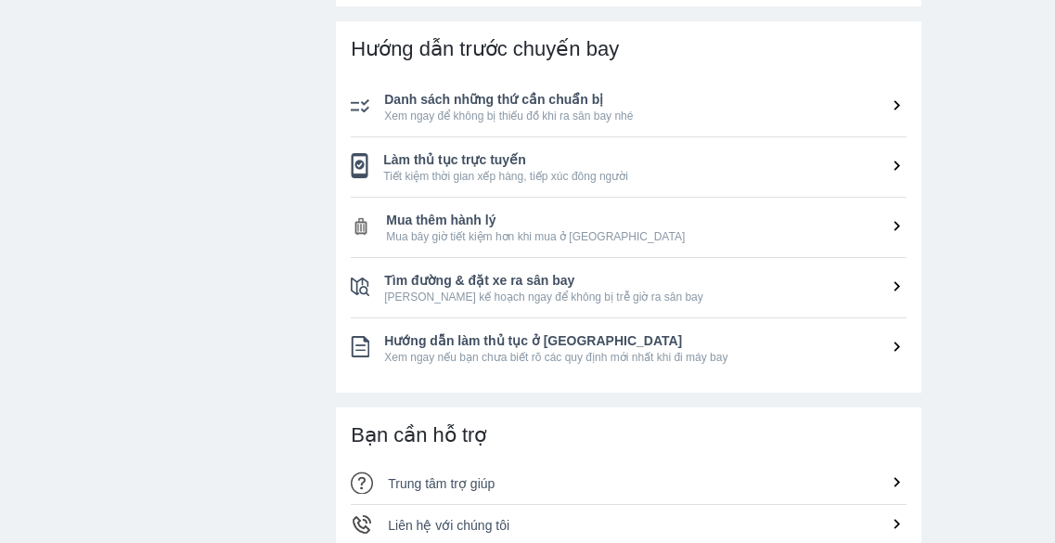
click at [907, 297] on div "Hướng dẫn trước chuyến bay Danh sách những thứ cần chuẩn bị Xem ngay để không b…" at bounding box center [628, 206] width 585 height 371
click at [891, 277] on icon at bounding box center [896, 285] width 19 height 19
click at [890, 221] on icon at bounding box center [896, 225] width 19 height 19
click at [890, 170] on icon at bounding box center [896, 165] width 19 height 19
click at [902, 87] on li "Danh sách những thứ cần chuẩn bị Xem ngay để không bị thiếu đồ khi ra sân bay n…" at bounding box center [629, 106] width 556 height 59
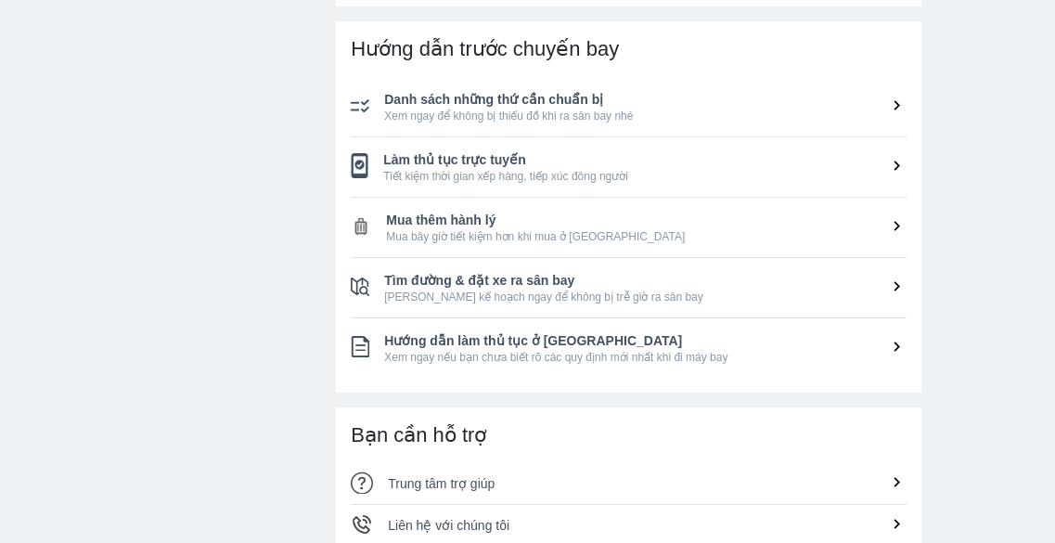
click at [898, 364] on span "Xem ngay nếu bạn chưa biết rõ các quy định mới nhất khi đi máy bay" at bounding box center [645, 357] width 522 height 15
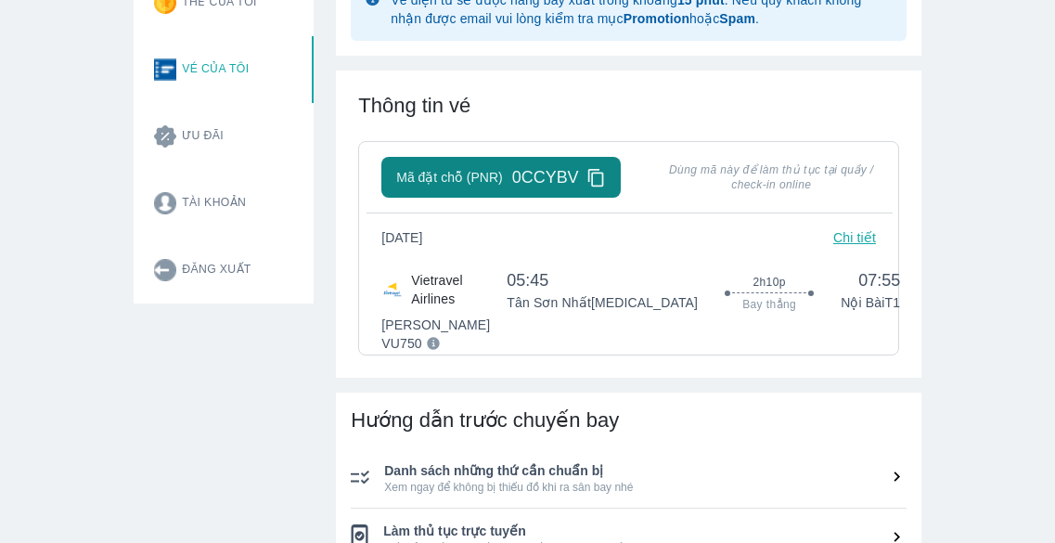
scroll to position [0, 0]
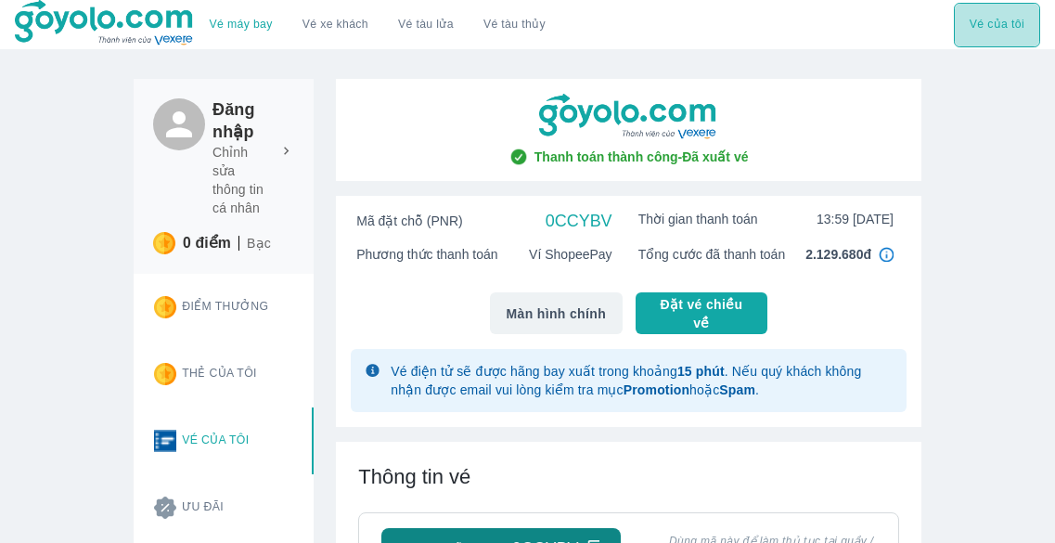
click at [1003, 26] on button "Vé của tôi" at bounding box center [997, 25] width 86 height 45
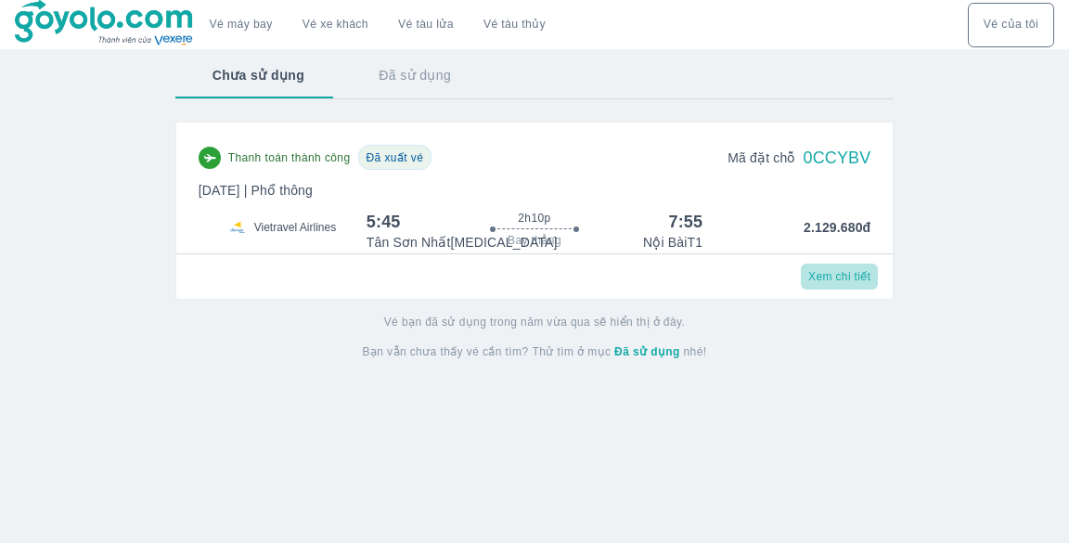
click at [832, 285] on button "Xem chi tiết" at bounding box center [839, 276] width 77 height 26
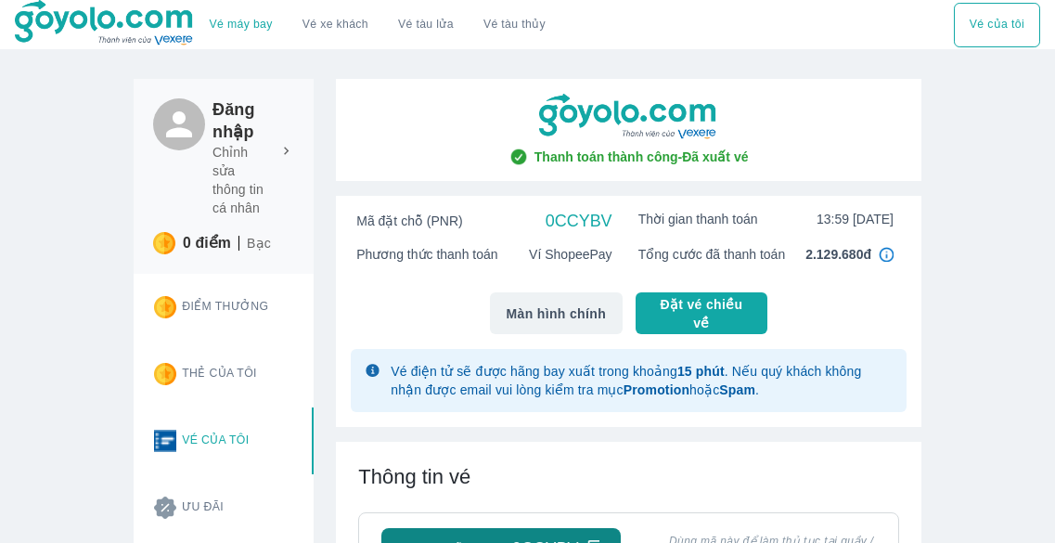
click at [891, 253] on img at bounding box center [886, 254] width 15 height 15
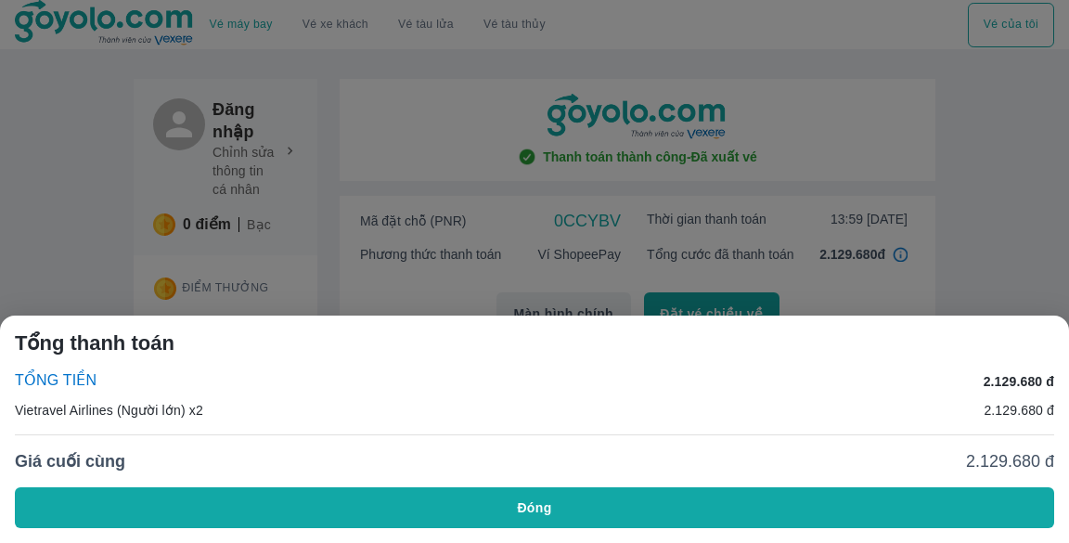
click at [939, 250] on div at bounding box center [534, 271] width 1069 height 543
